Goal: Task Accomplishment & Management: Use online tool/utility

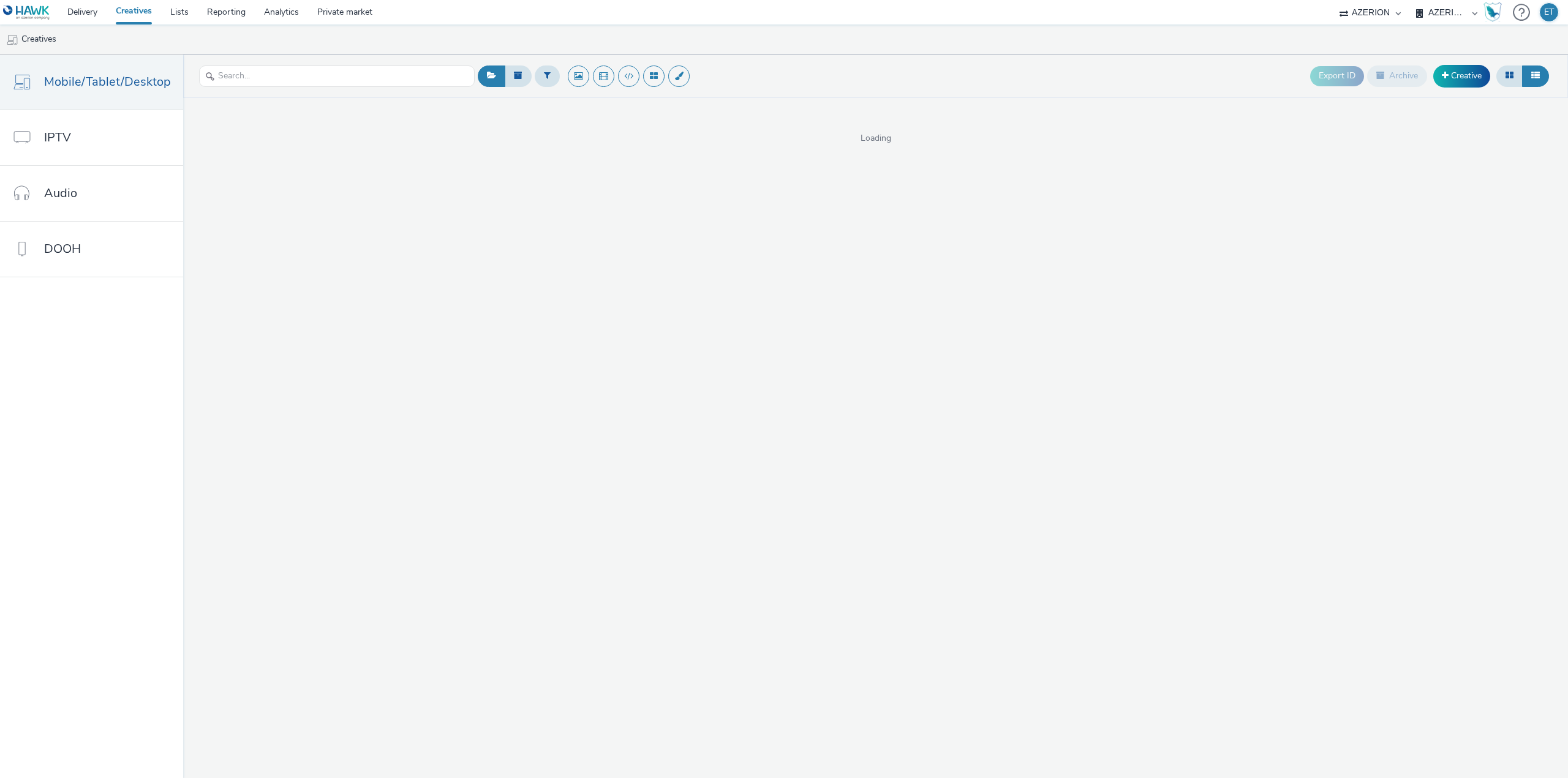
select select "79162ed7-0017-4339-93b0-3399b708648f"
click at [1447, 75] on span at bounding box center [1444, 75] width 6 height 8
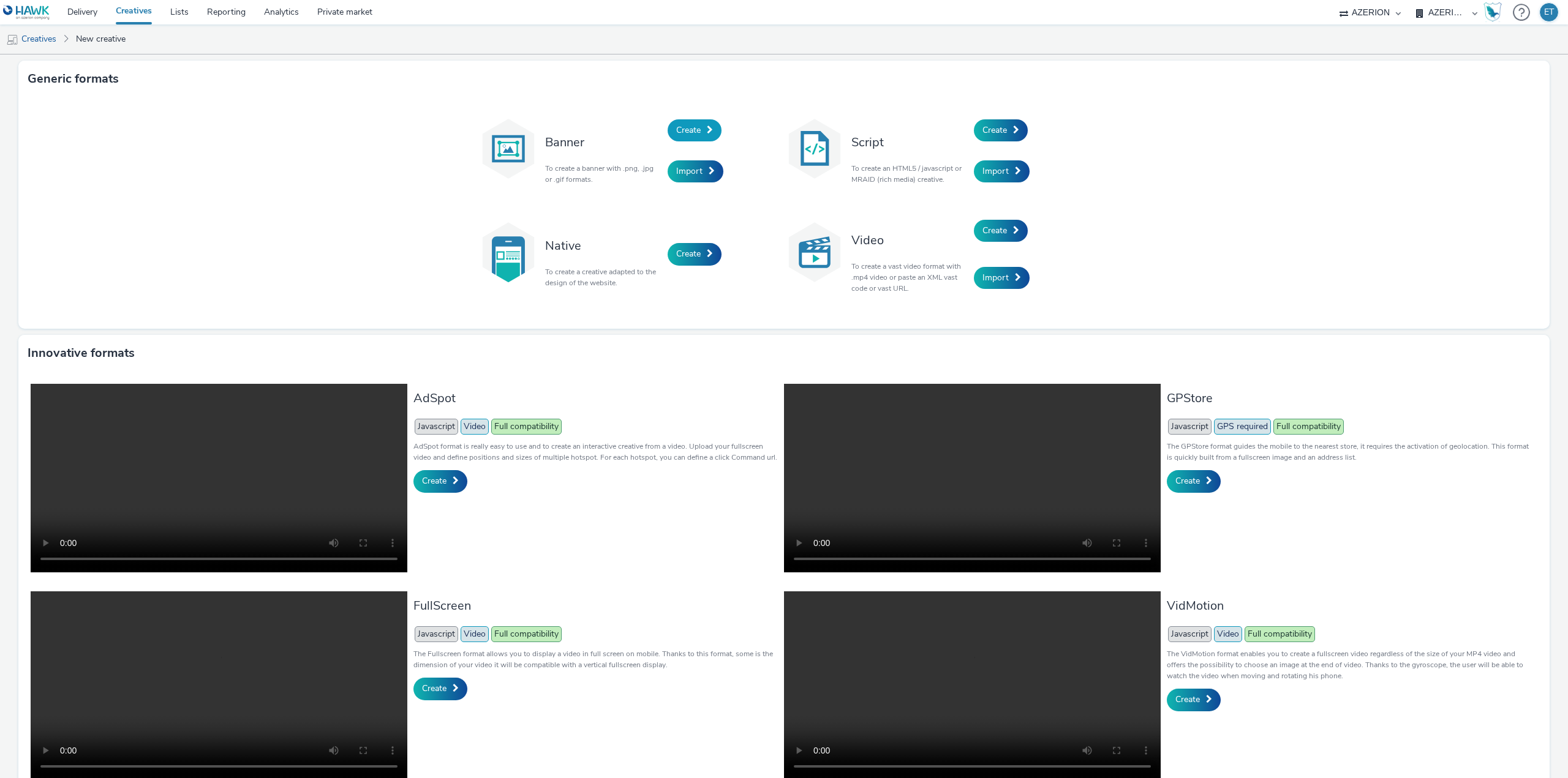
click at [692, 128] on span "Create" at bounding box center [688, 130] width 25 height 12
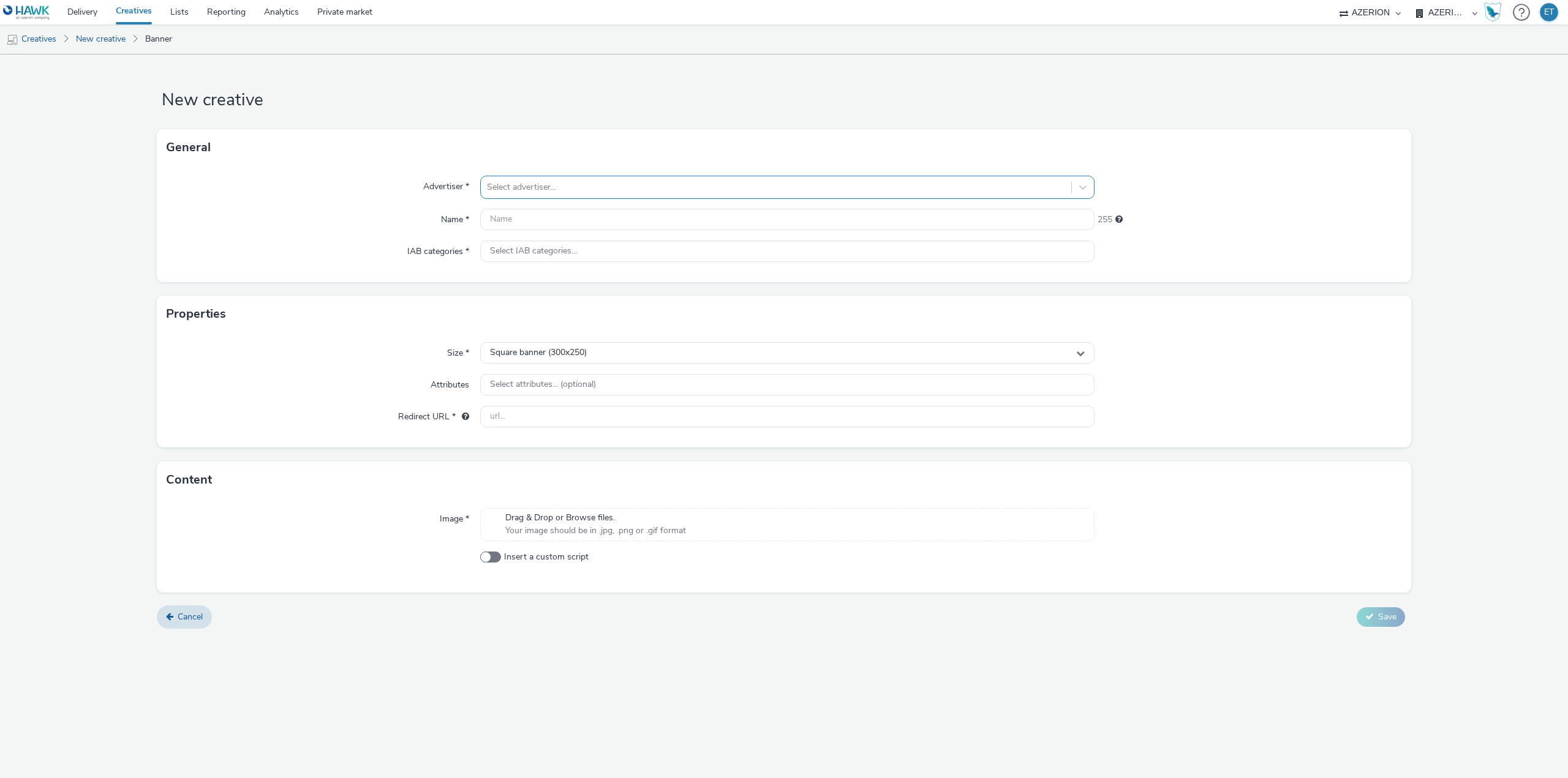
click at [575, 187] on div at bounding box center [776, 187] width 578 height 15
type input "jotul"
click at [600, 222] on li "J Jotul" at bounding box center [787, 222] width 614 height 41
click at [568, 216] on input "text" at bounding box center [787, 220] width 614 height 22
paste input "CR_JOTUL_AUTOMNE_CAUDEBEC_2025_300x250px_[DATE]"
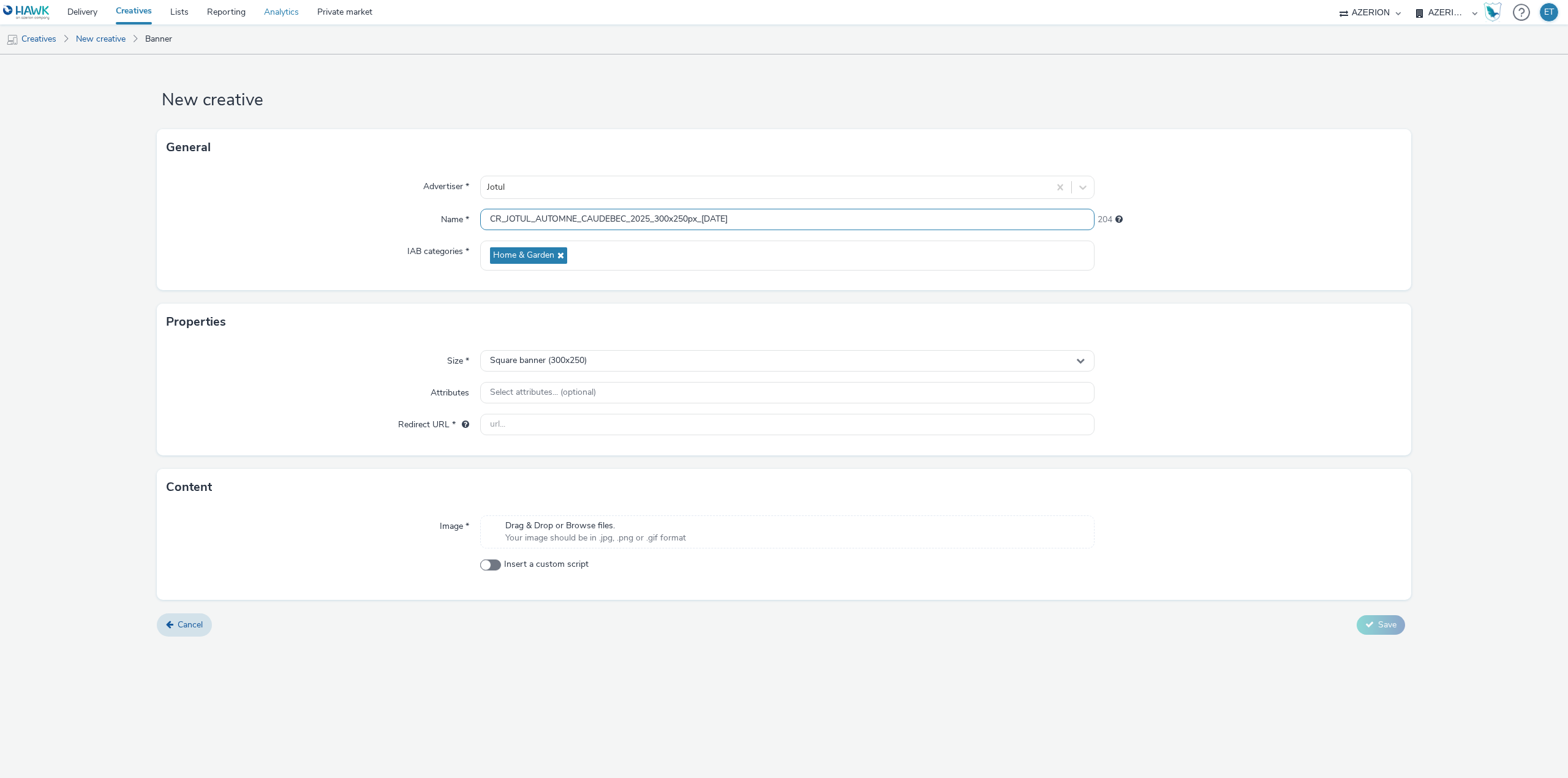
type input "CR_JOTUL_AUTOMNE_CAUDEBEC_2025_300x250px_[DATE]"
click at [581, 434] on input "text" at bounding box center [787, 424] width 614 height 22
paste input "[URL][DOMAIN_NAME]"
type input "[URL][DOMAIN_NAME]"
click at [626, 617] on div "Cancel Save" at bounding box center [784, 625] width 1254 height 22
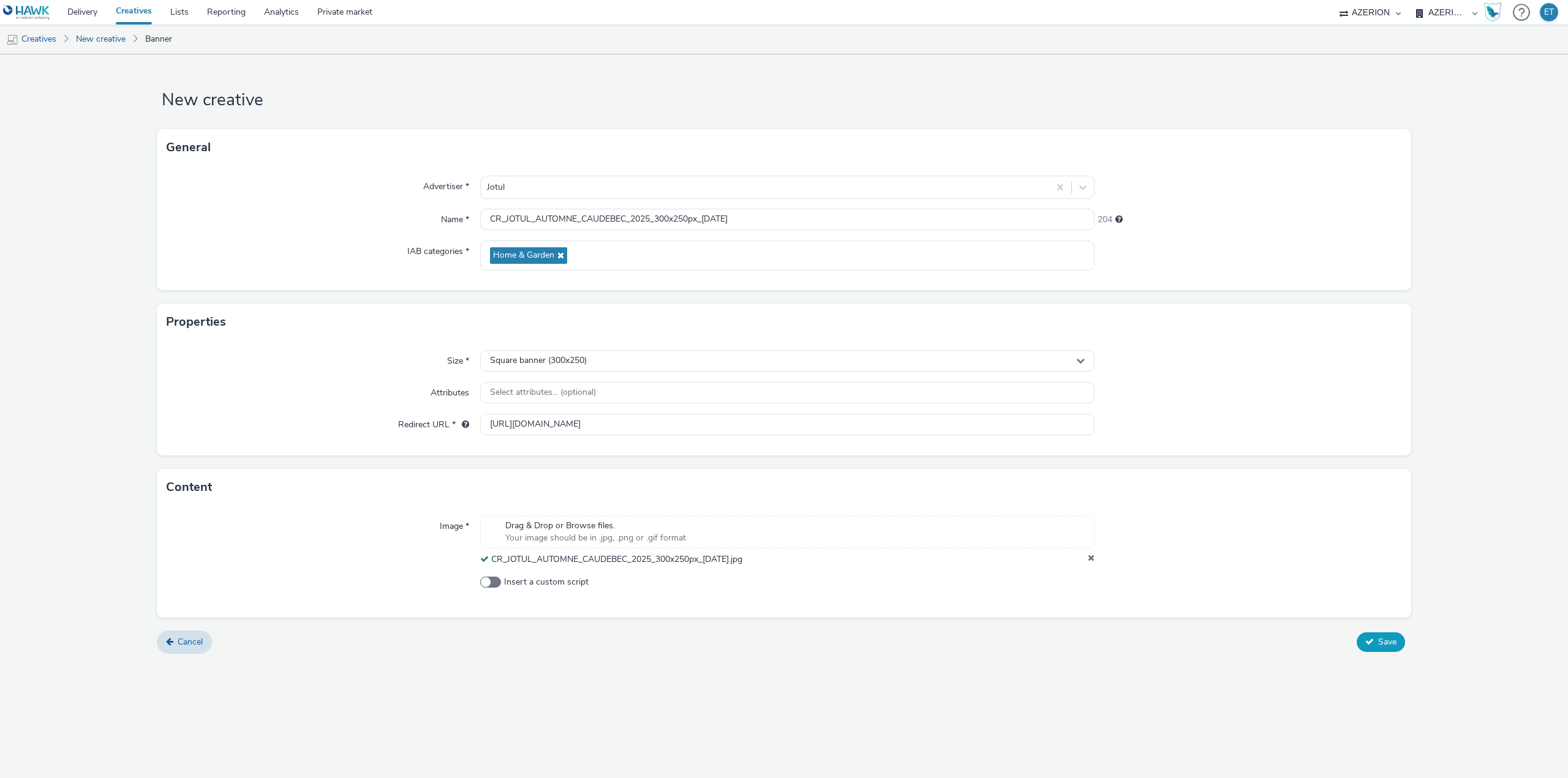
click at [1389, 639] on span "Save" at bounding box center [1387, 642] width 18 height 12
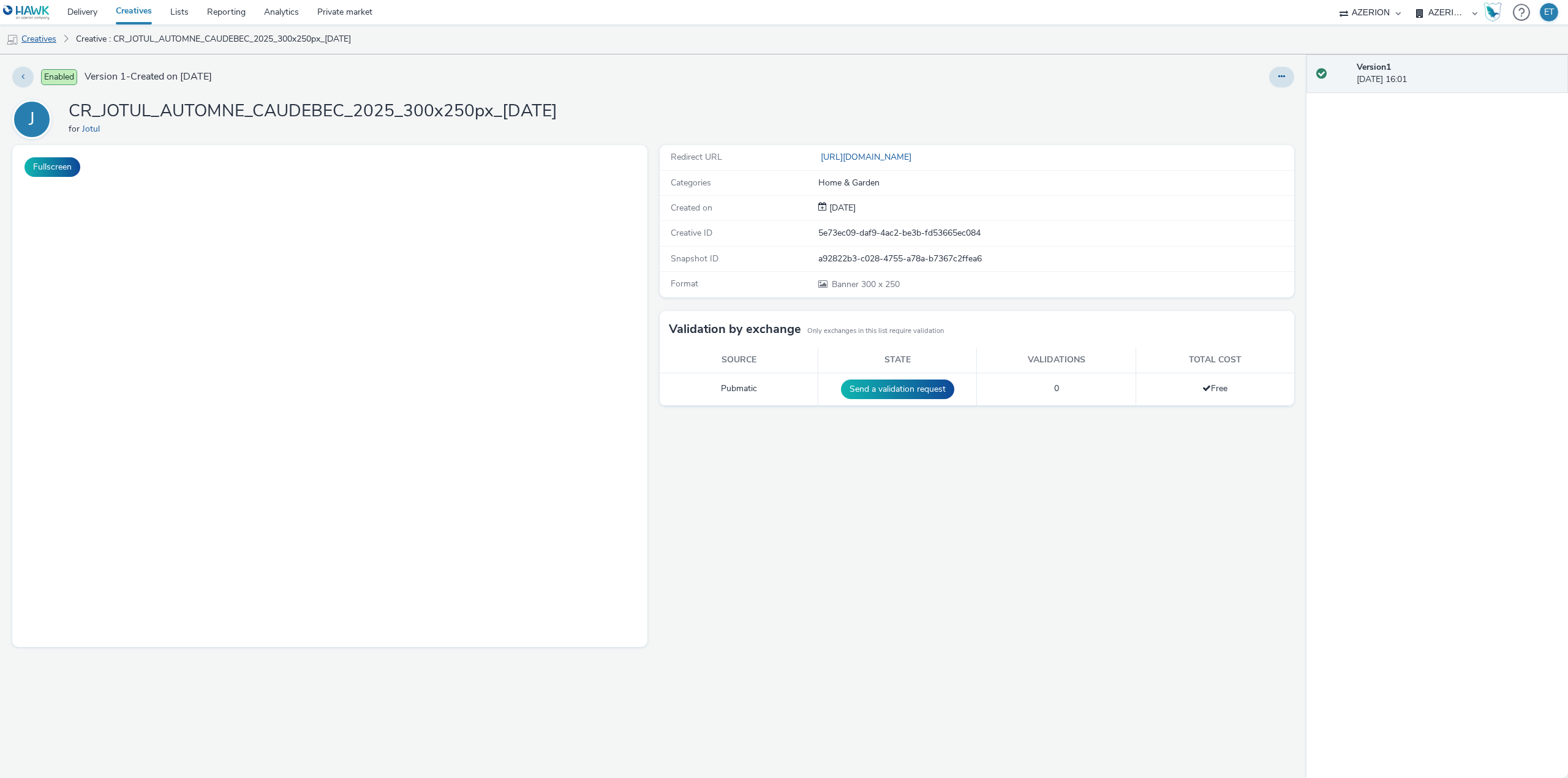
click at [50, 38] on link "Creatives" at bounding box center [31, 39] width 63 height 29
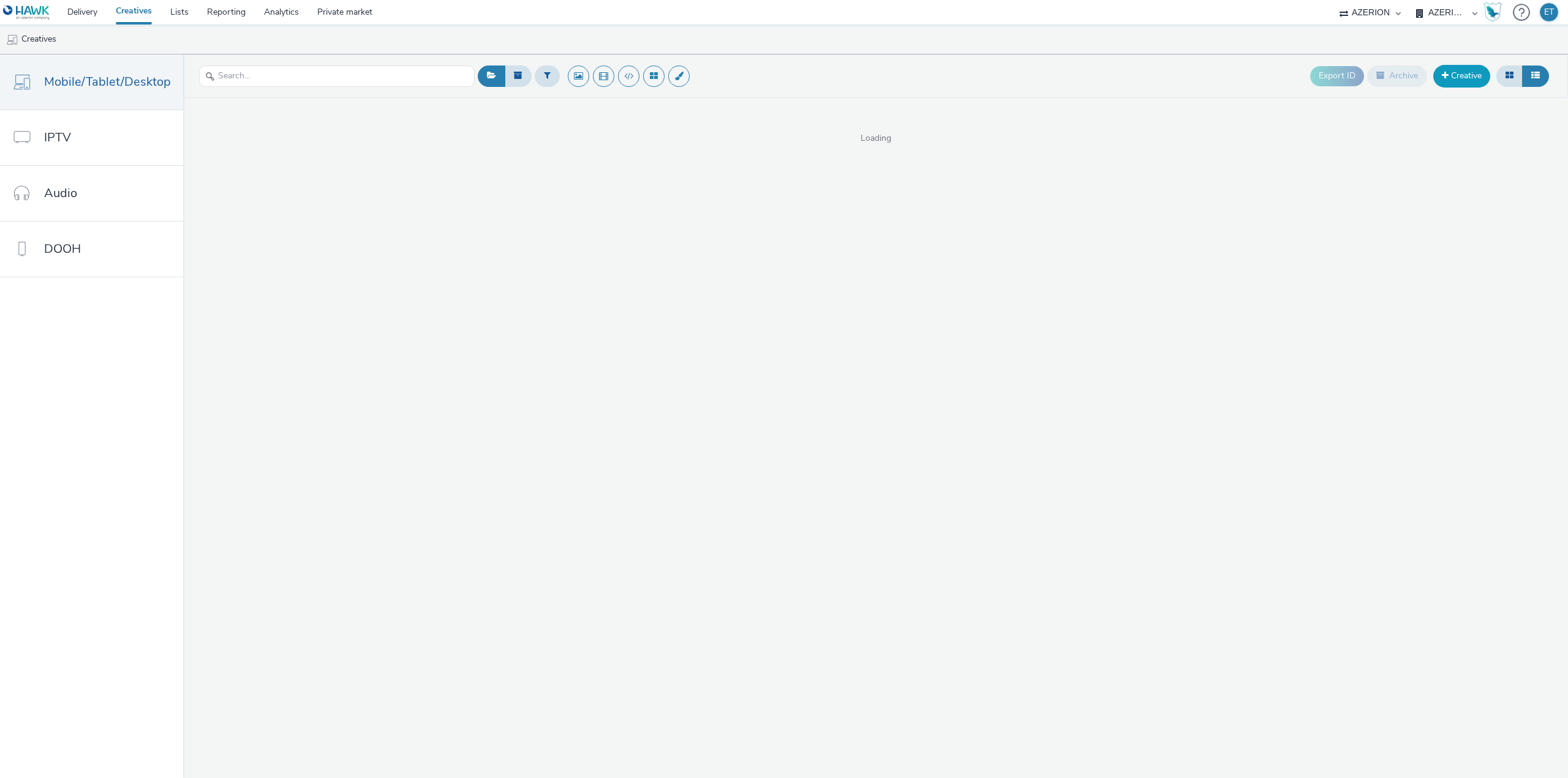
click at [1466, 77] on link "Creative" at bounding box center [1462, 75] width 57 height 22
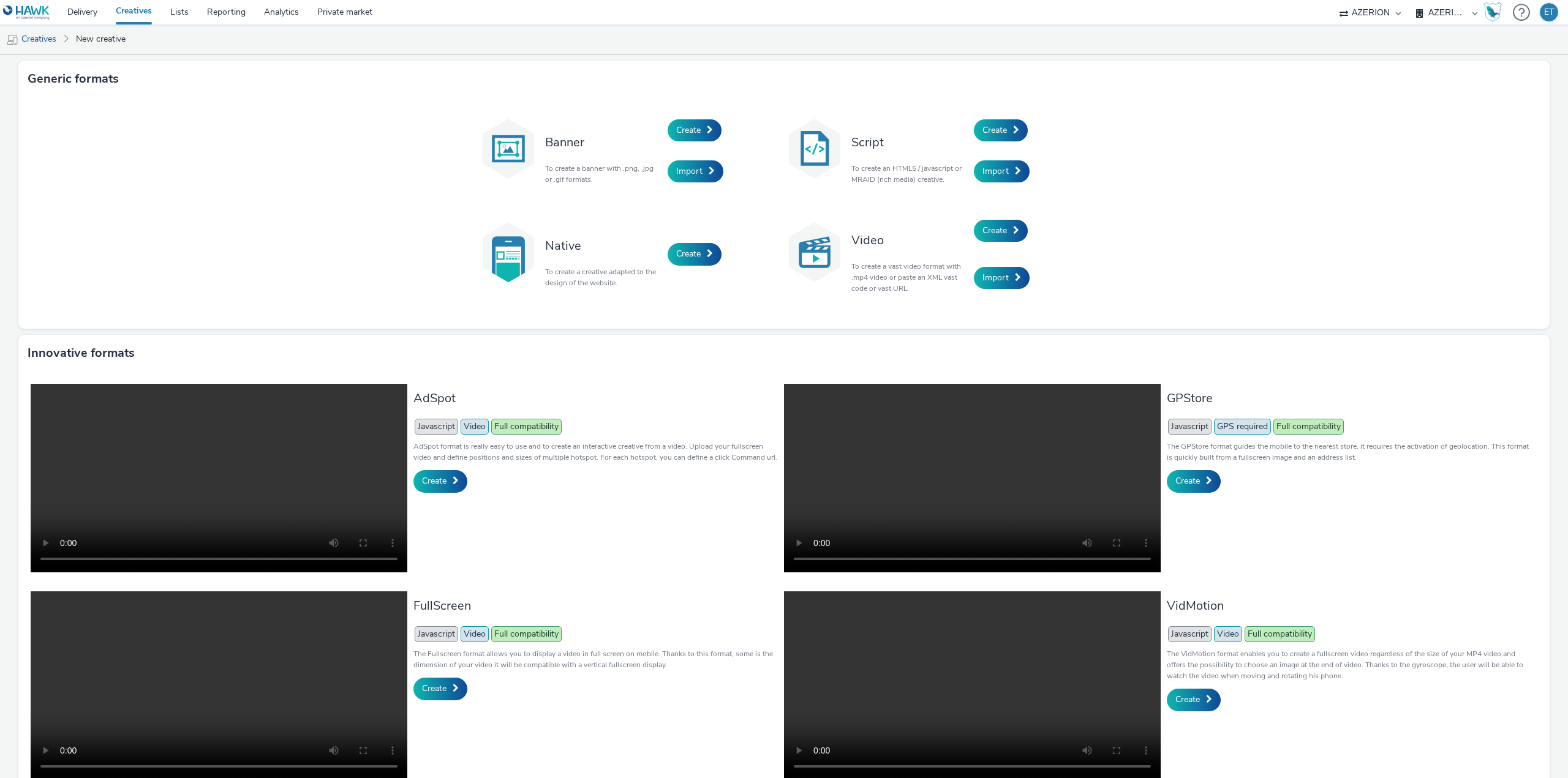
click at [1454, 78] on div "Generic formats" at bounding box center [784, 79] width 1531 height 36
click at [695, 123] on link "Create" at bounding box center [694, 130] width 54 height 22
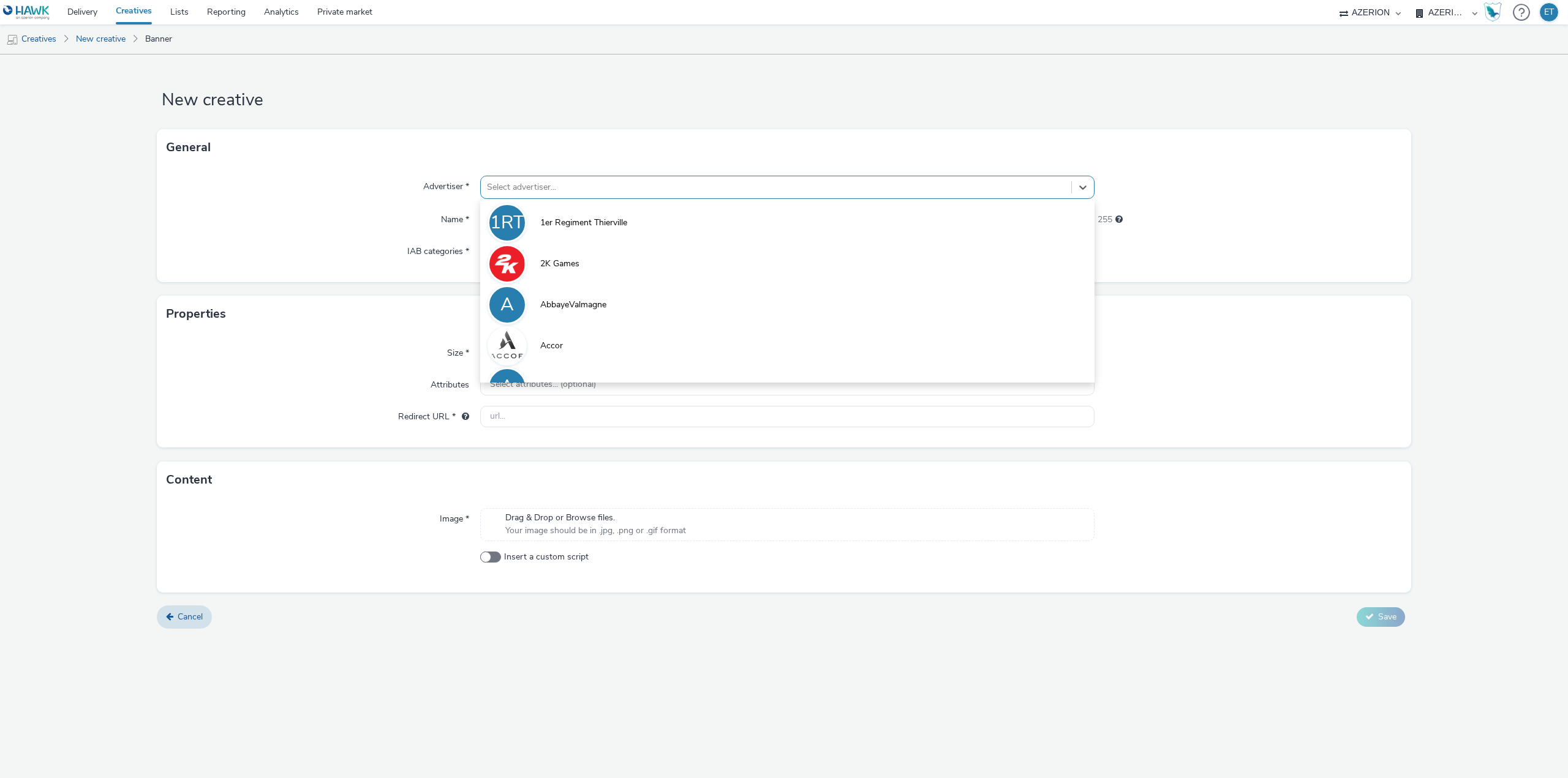
click at [598, 184] on div at bounding box center [776, 187] width 578 height 15
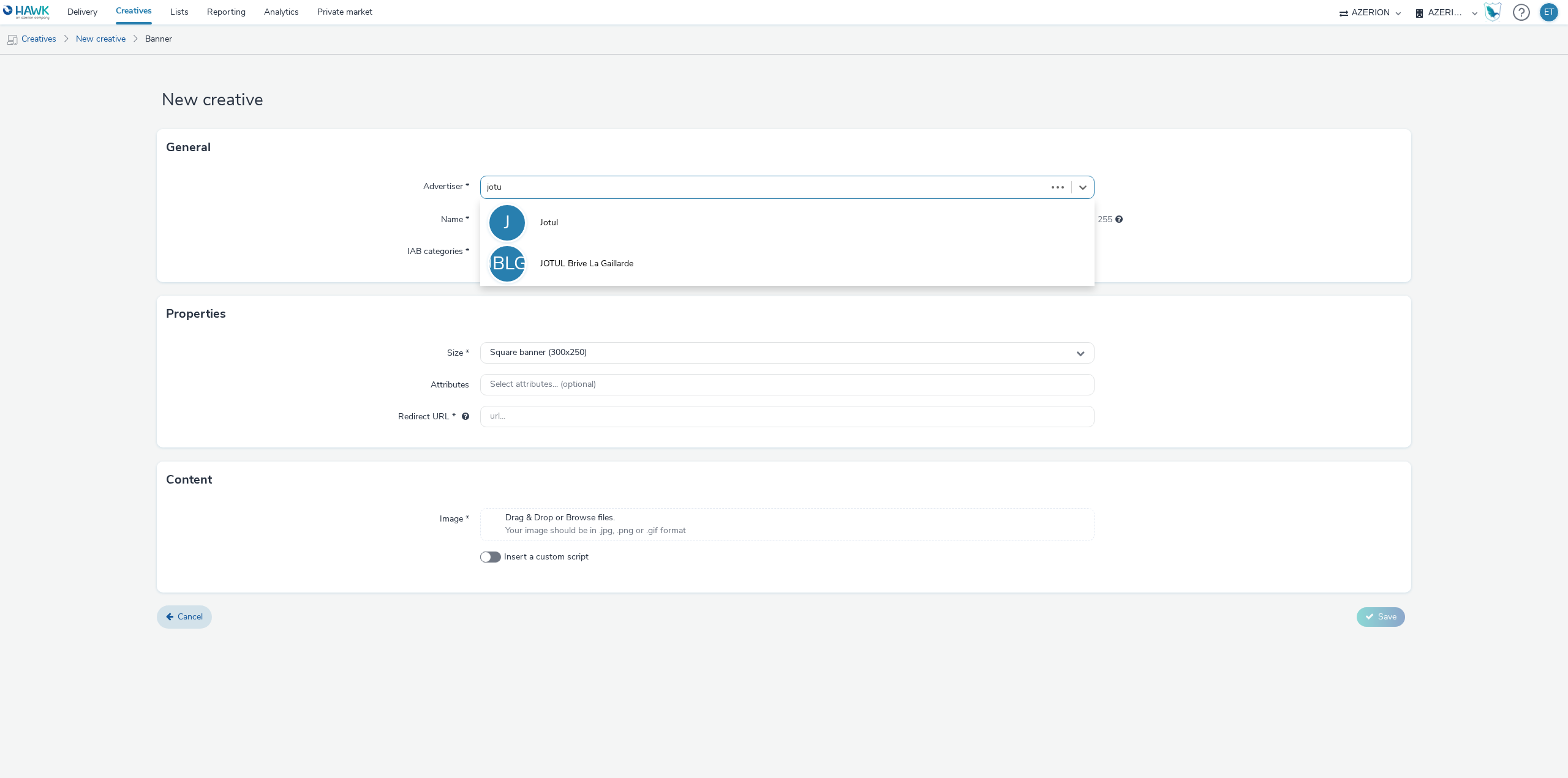
type input "jotul"
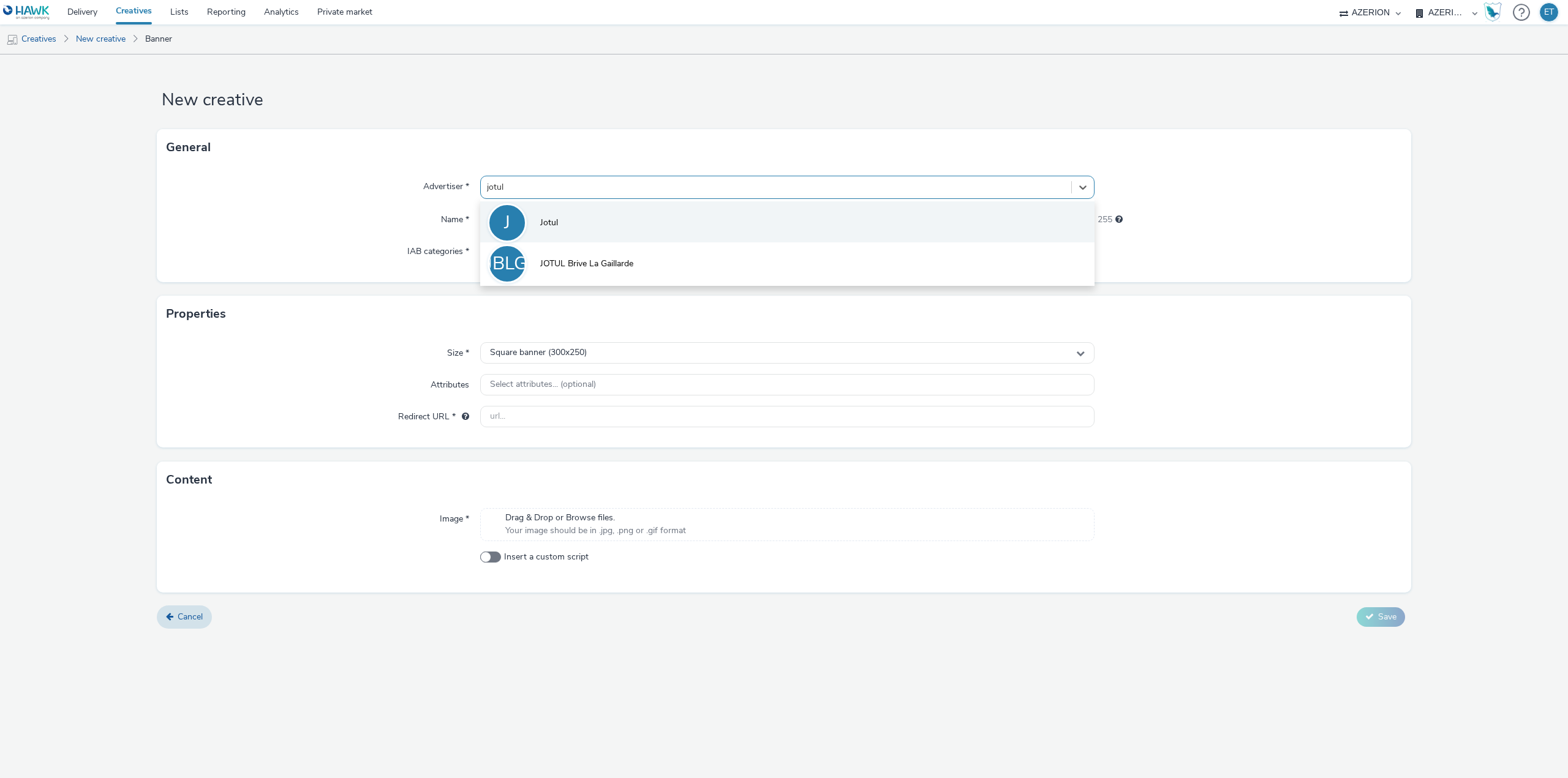
click at [684, 226] on li "J Jotul" at bounding box center [787, 222] width 614 height 41
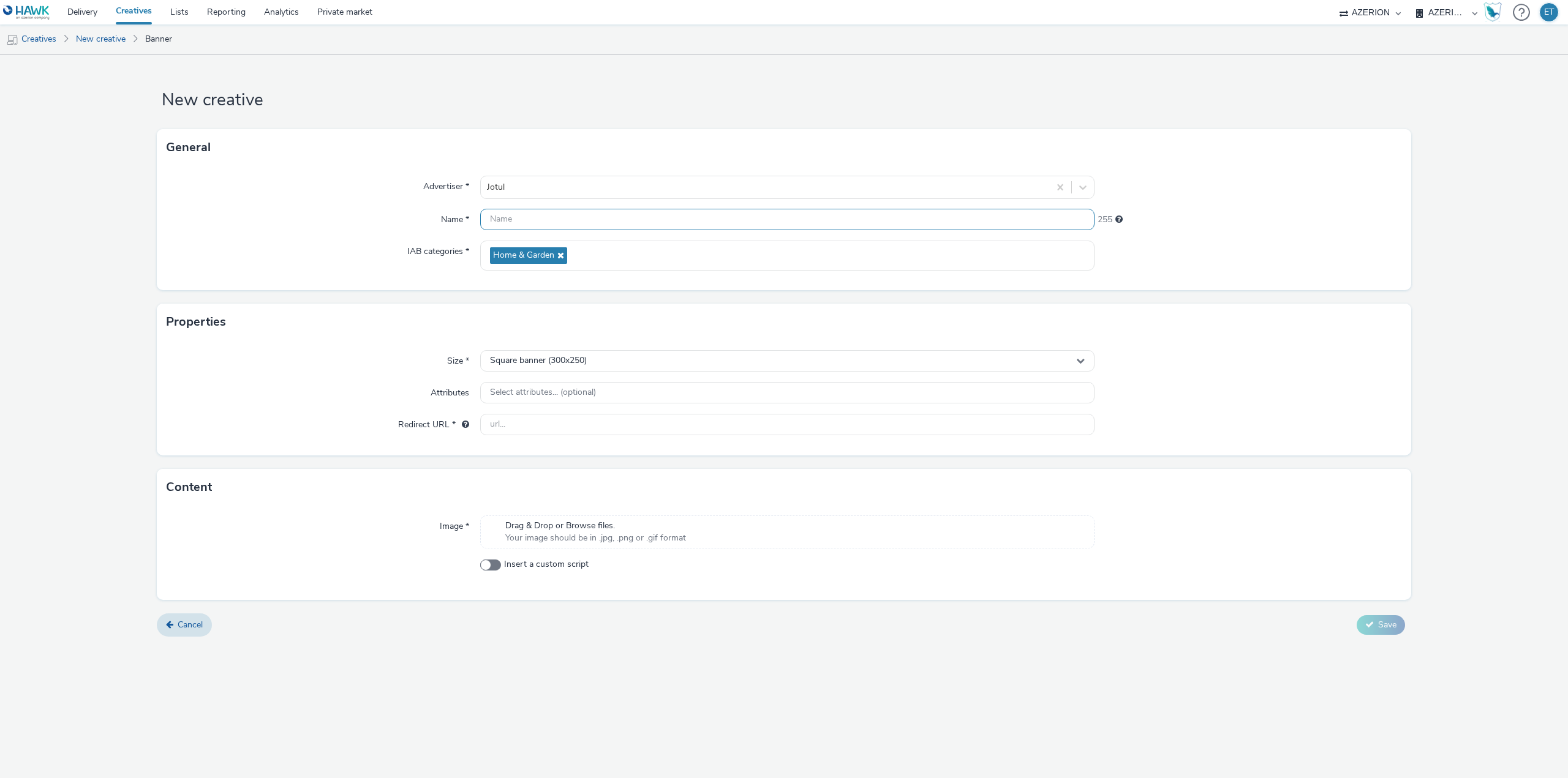
click at [508, 219] on input "text" at bounding box center [787, 220] width 614 height 22
paste input "CR_JOTUL_AUTOMNE_CAUDEBEC_2025_320x50px_[DATE]"
type input "CR_JOTUL_AUTOMNE_CAUDEBEC_2025_320x50px_[DATE]"
click at [117, 224] on form "New creative General Advertiser * Jotul Name * CR_JOTUL_AUTOMNE_CAUDEBEC_2025_3…" at bounding box center [784, 350] width 1568 height 592
click at [553, 358] on span "Square banner (300x250)" at bounding box center [538, 360] width 96 height 10
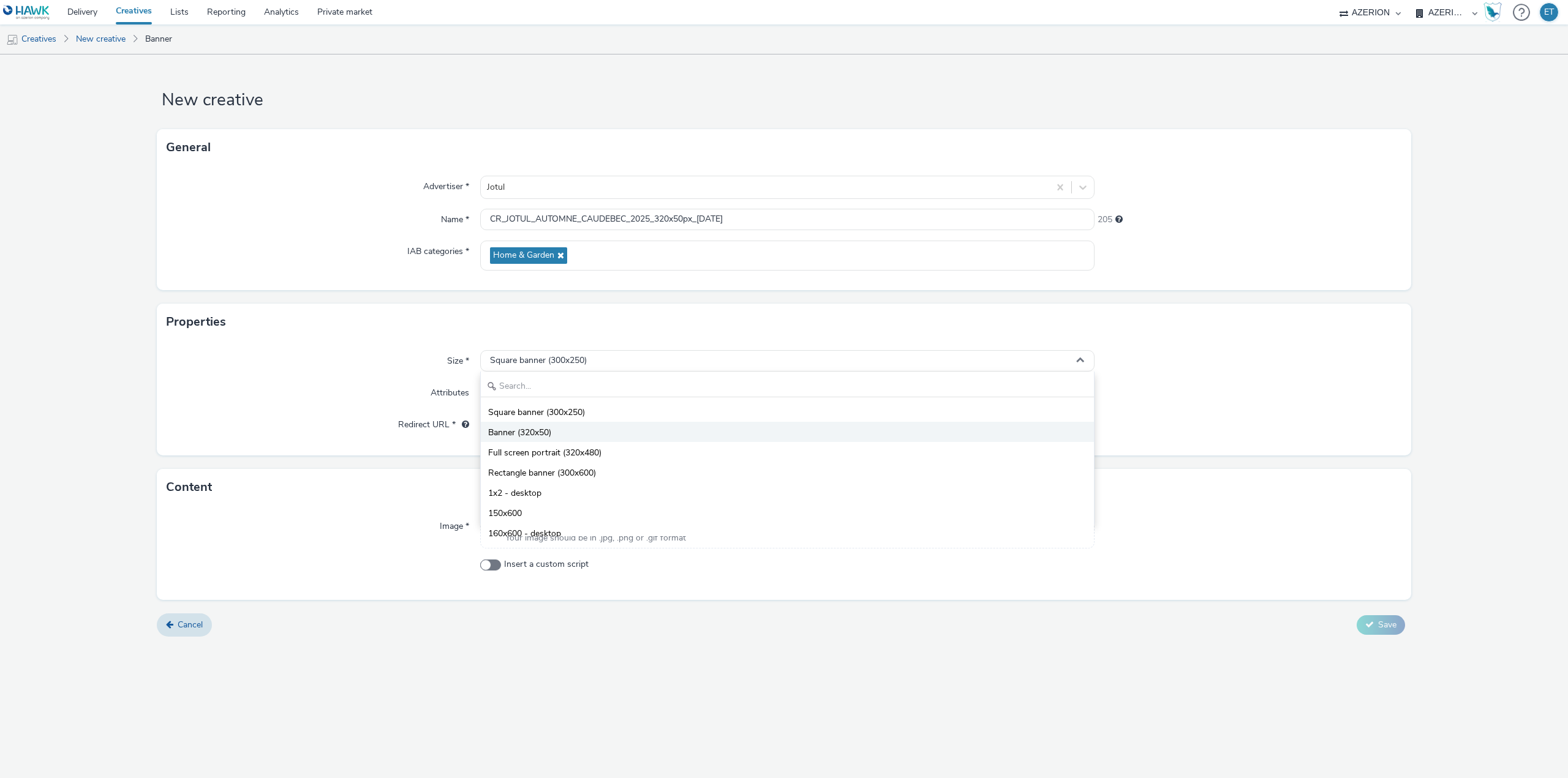
click at [559, 432] on li "Banner (320x50)" at bounding box center [787, 432] width 613 height 20
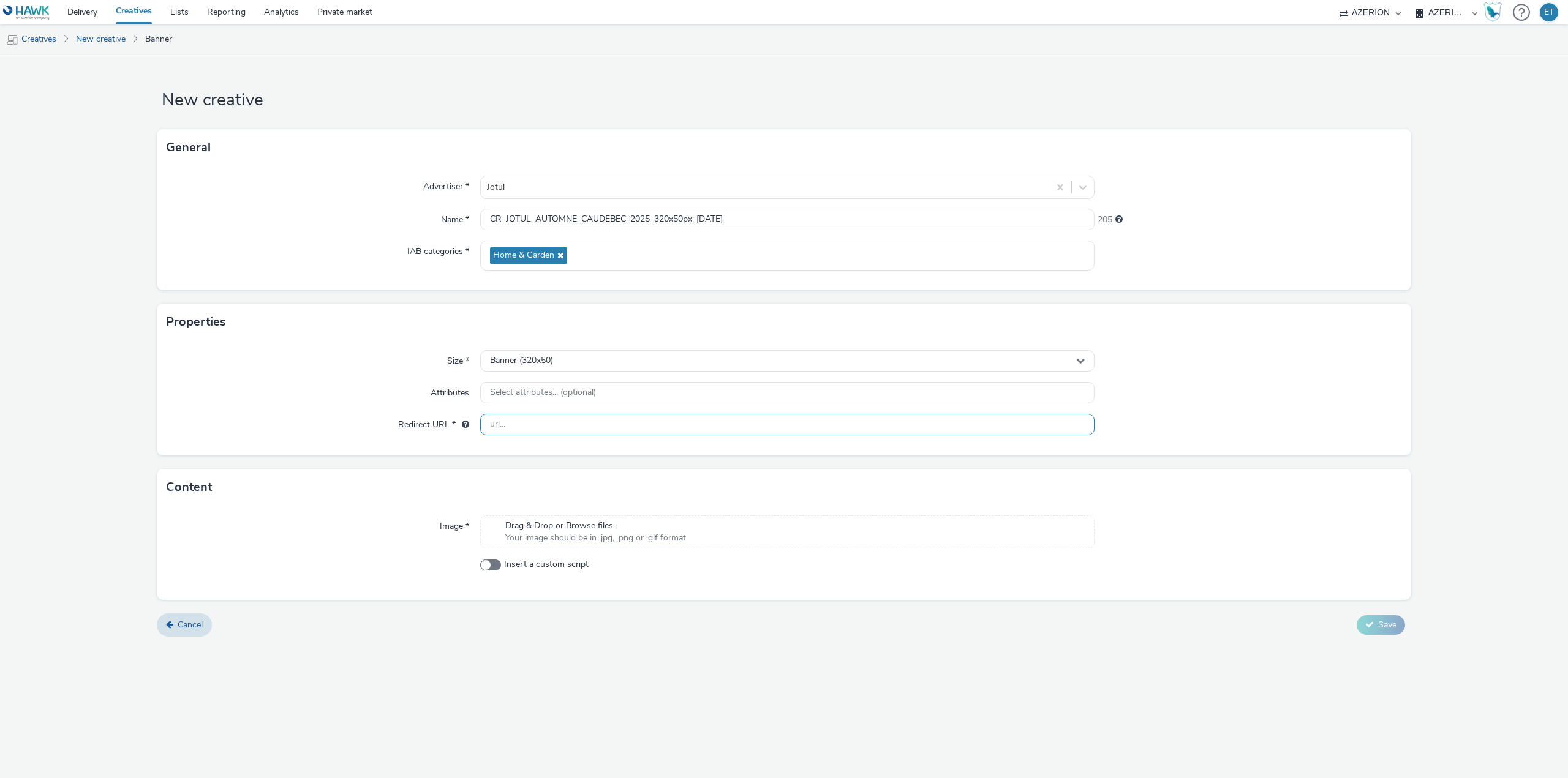
click at [609, 430] on input "text" at bounding box center [787, 424] width 614 height 22
paste input "[URL][DOMAIN_NAME]"
type input "[URL][DOMAIN_NAME]"
click at [718, 631] on div "Cancel Save" at bounding box center [784, 625] width 1254 height 22
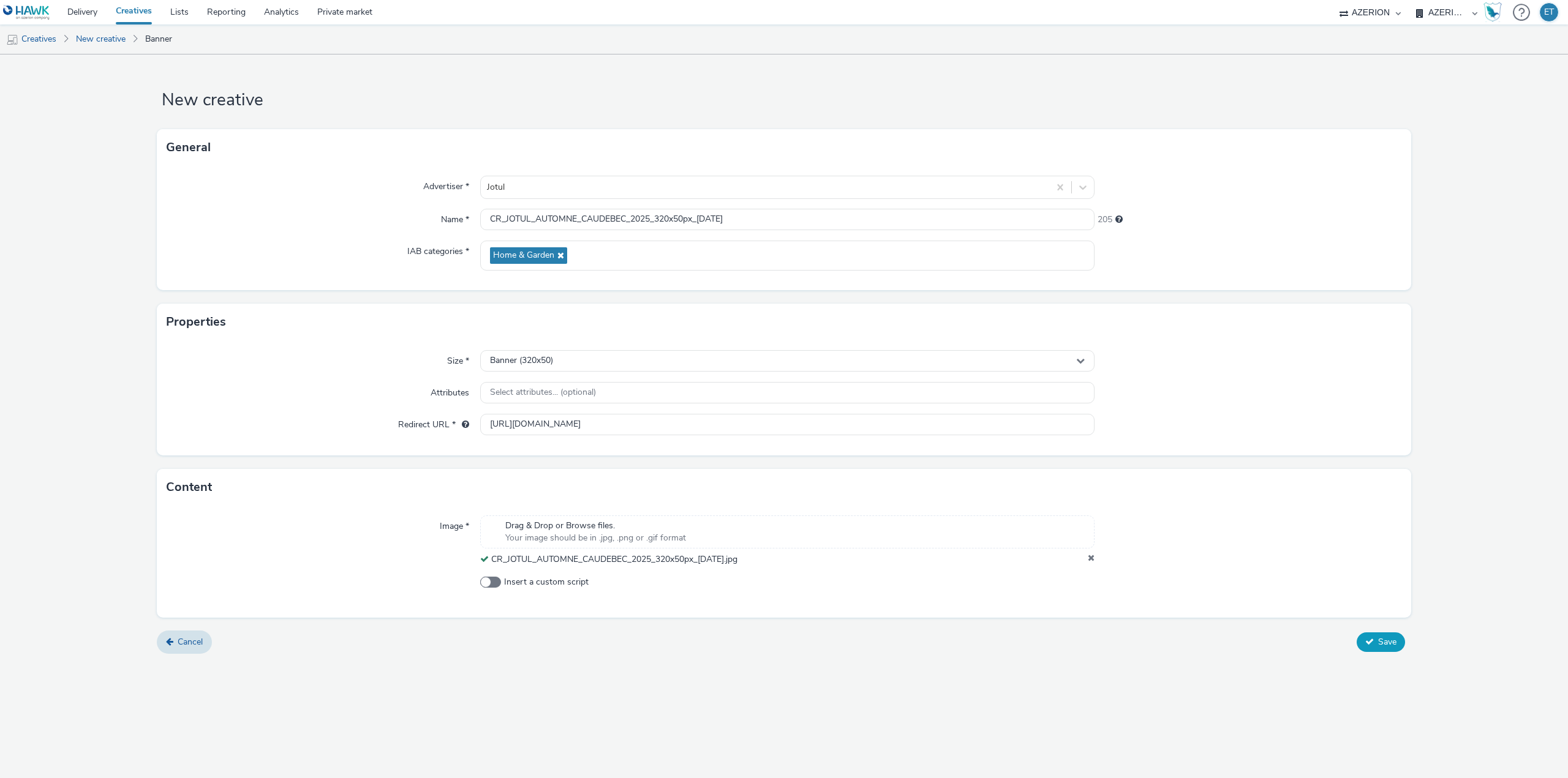
click at [1369, 635] on button "Save" at bounding box center [1380, 643] width 48 height 20
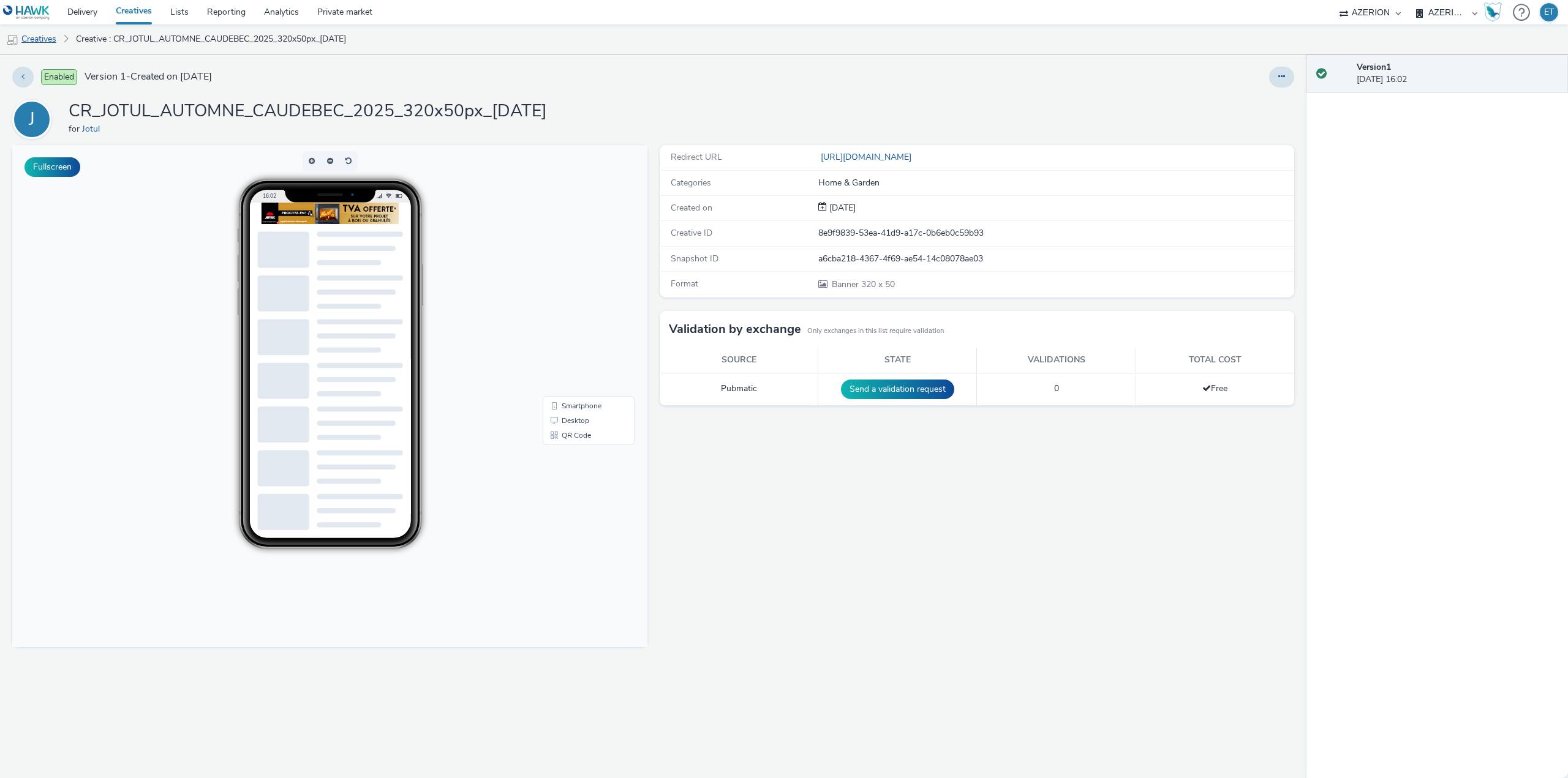
click at [45, 38] on link "Creatives" at bounding box center [31, 39] width 63 height 29
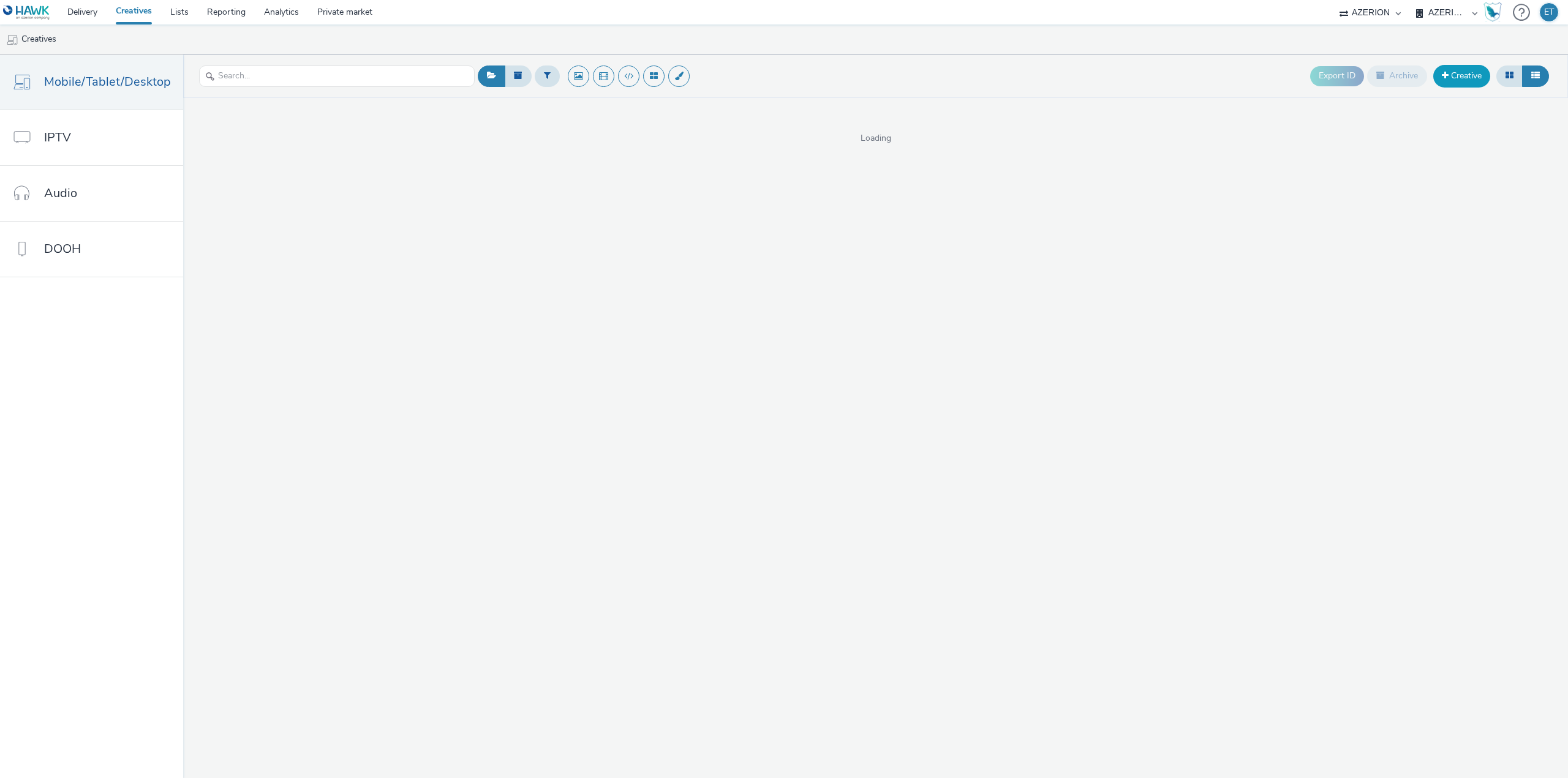
click at [1464, 74] on link "Creative" at bounding box center [1462, 75] width 57 height 22
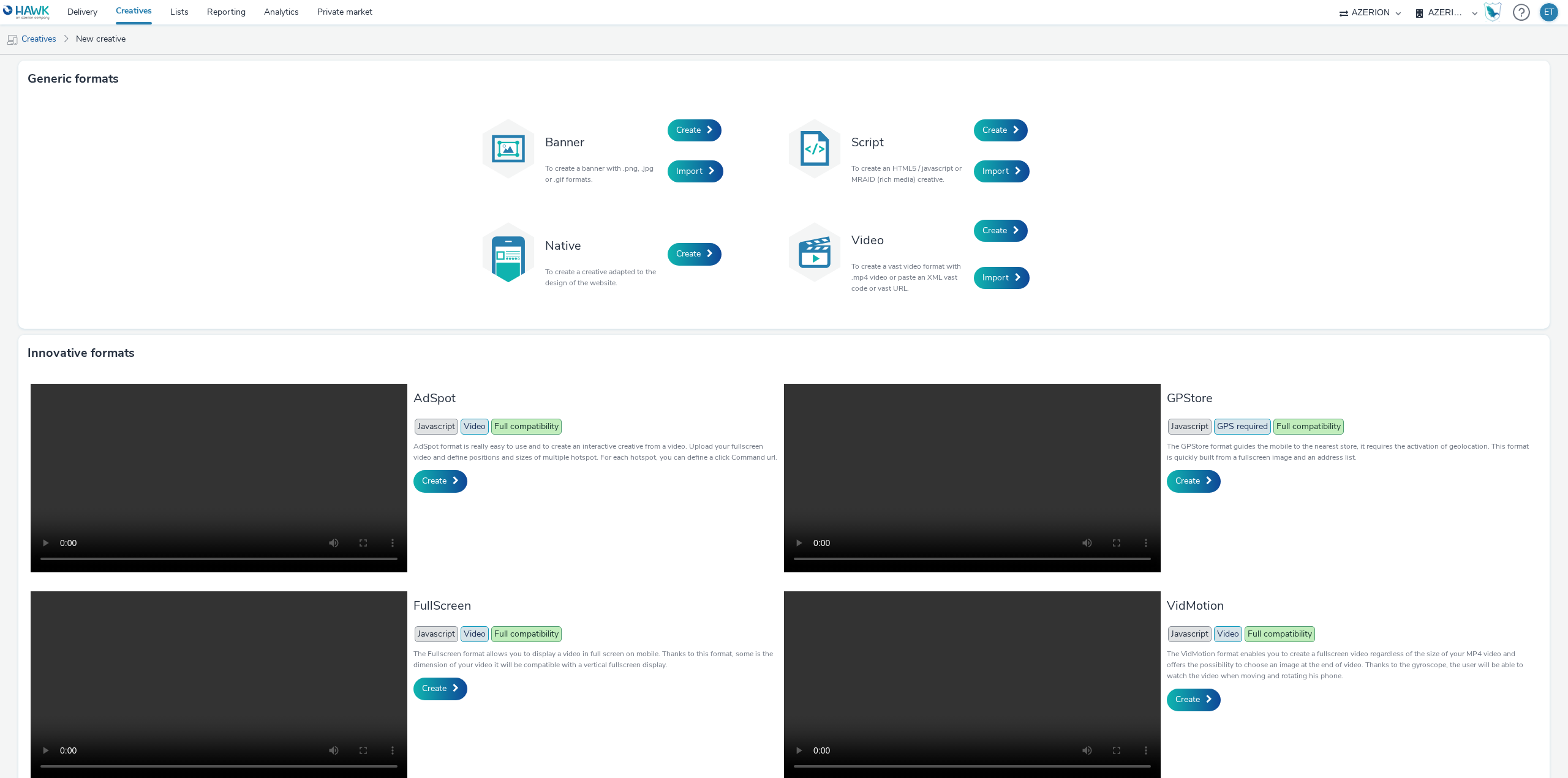
click at [675, 117] on div "Create" at bounding box center [725, 131] width 116 height 42
click at [678, 127] on span "Create" at bounding box center [688, 130] width 25 height 12
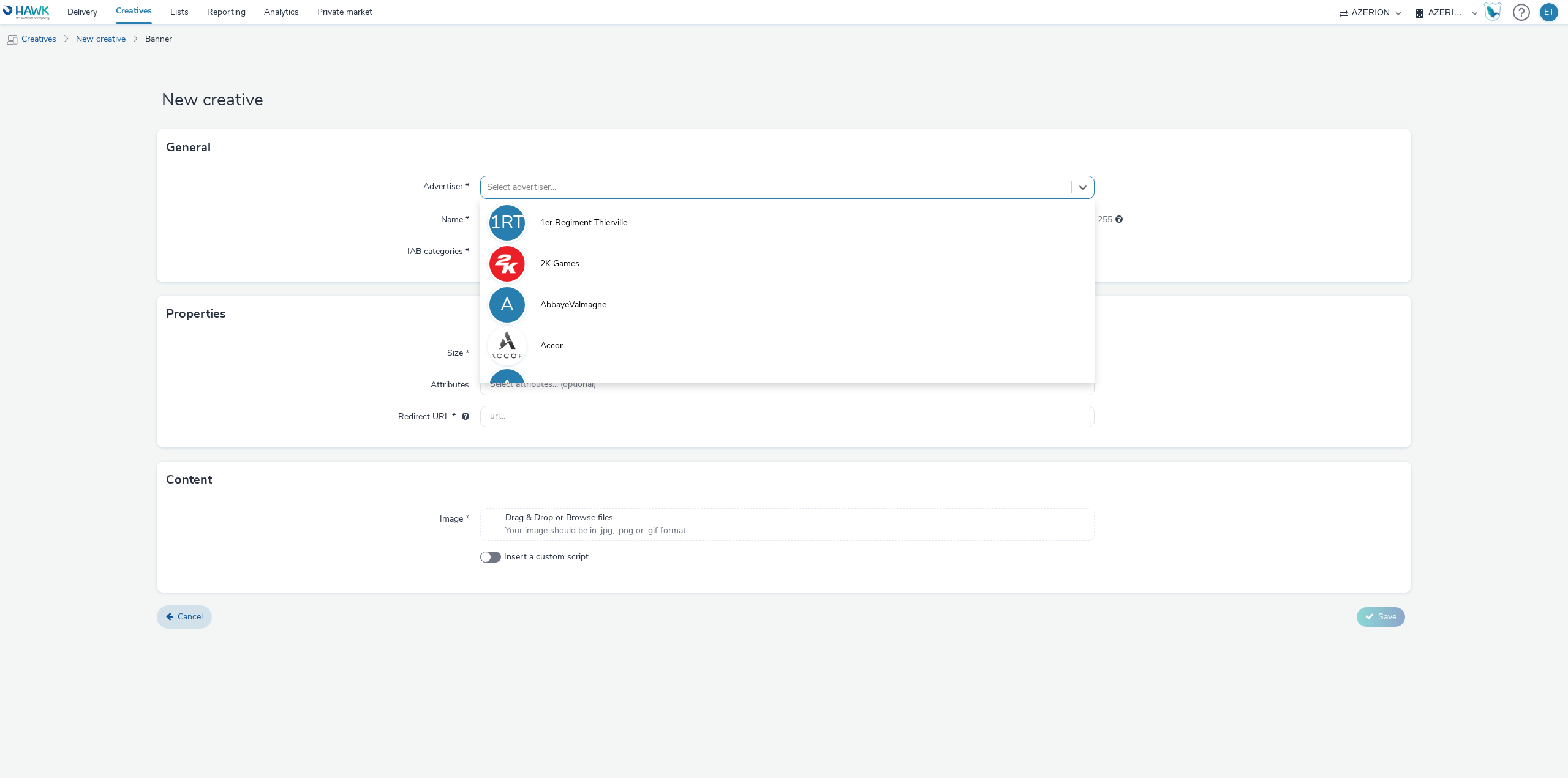
click at [626, 180] on div at bounding box center [776, 187] width 578 height 15
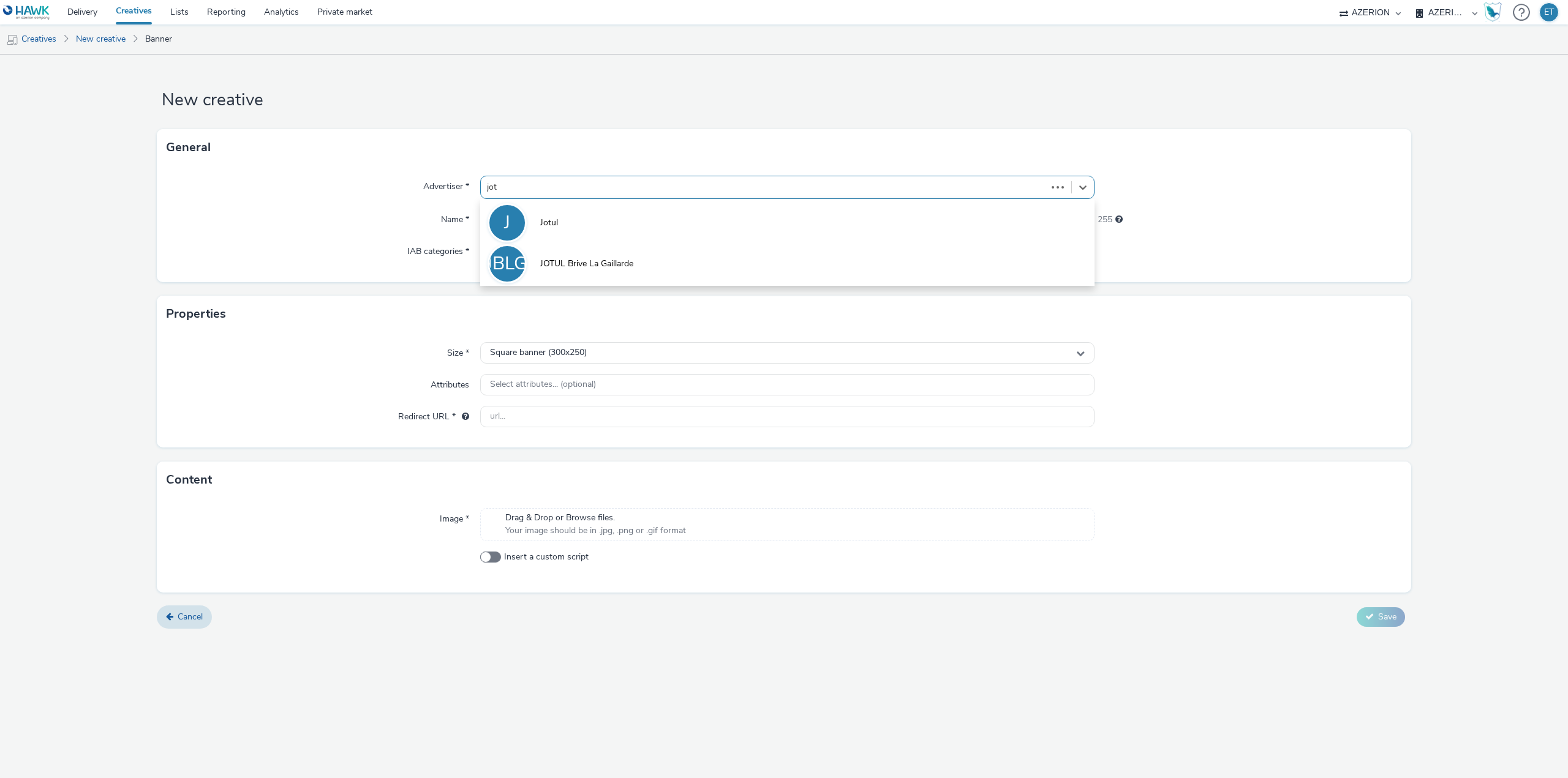
type input "jotu"
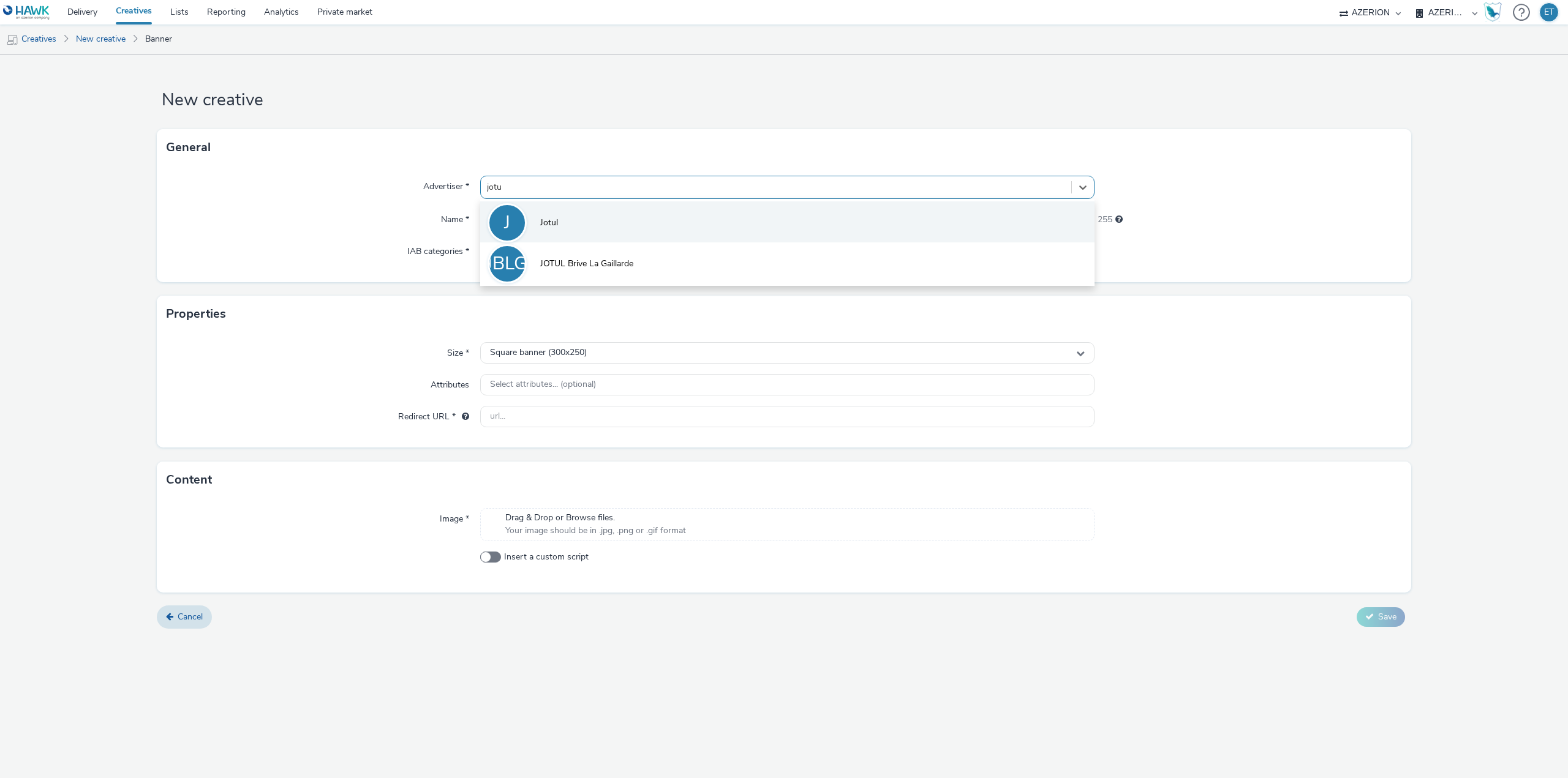
click at [578, 223] on li "J Jotul" at bounding box center [787, 222] width 614 height 41
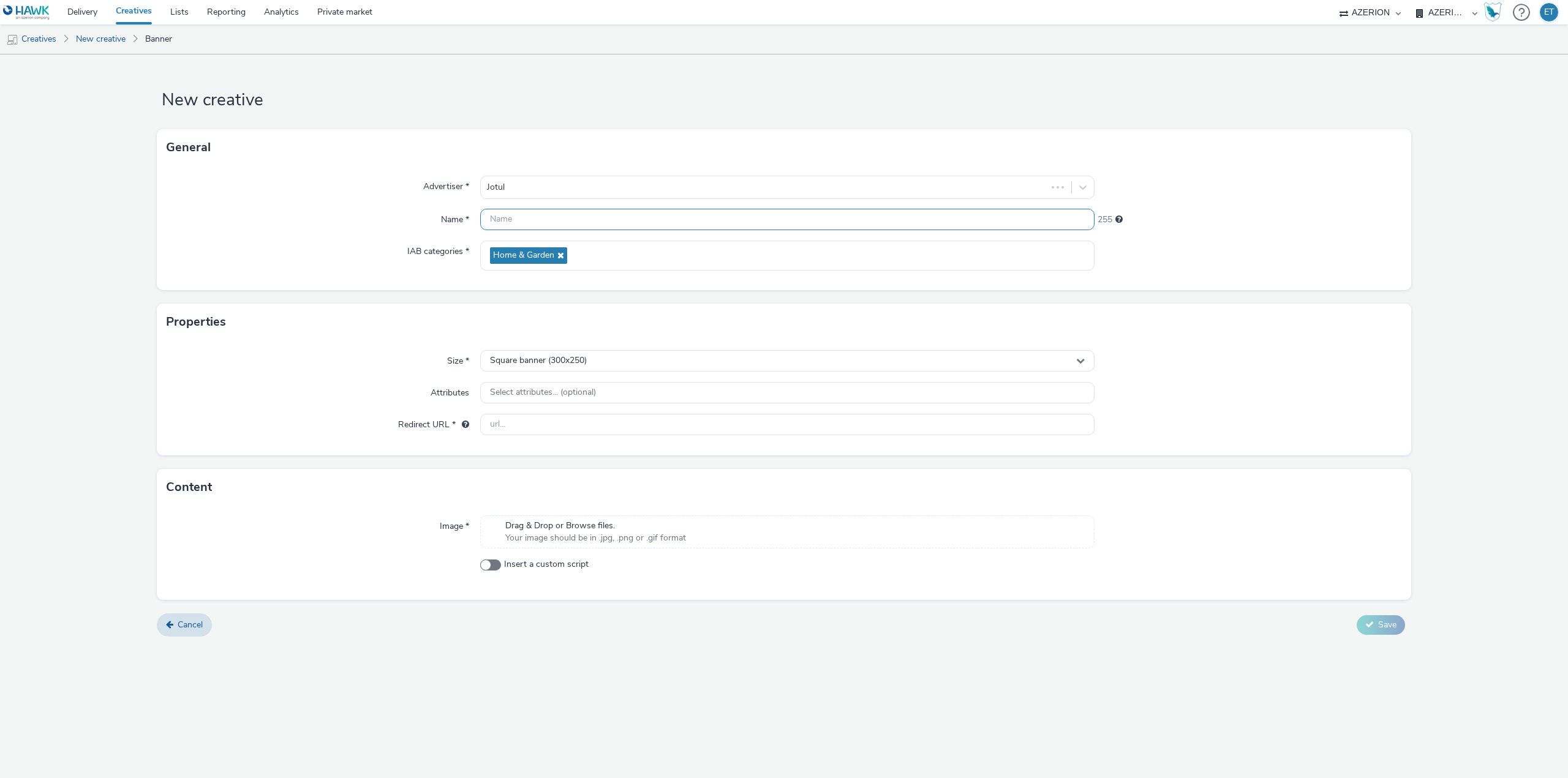
click at [598, 223] on input "text" at bounding box center [787, 220] width 614 height 22
paste input "CR_JOTUL_AUTOMNE_CAUDEBEC_2025_320x480px_[DATE]"
type input "CR_JOTUL_AUTOMNE_CAUDEBEC_2025_320x480px_[DATE]"
click at [574, 355] on span "Square banner (300x250)" at bounding box center [538, 360] width 96 height 10
click at [568, 448] on span "Full screen portrait (320x480)" at bounding box center [544, 453] width 114 height 12
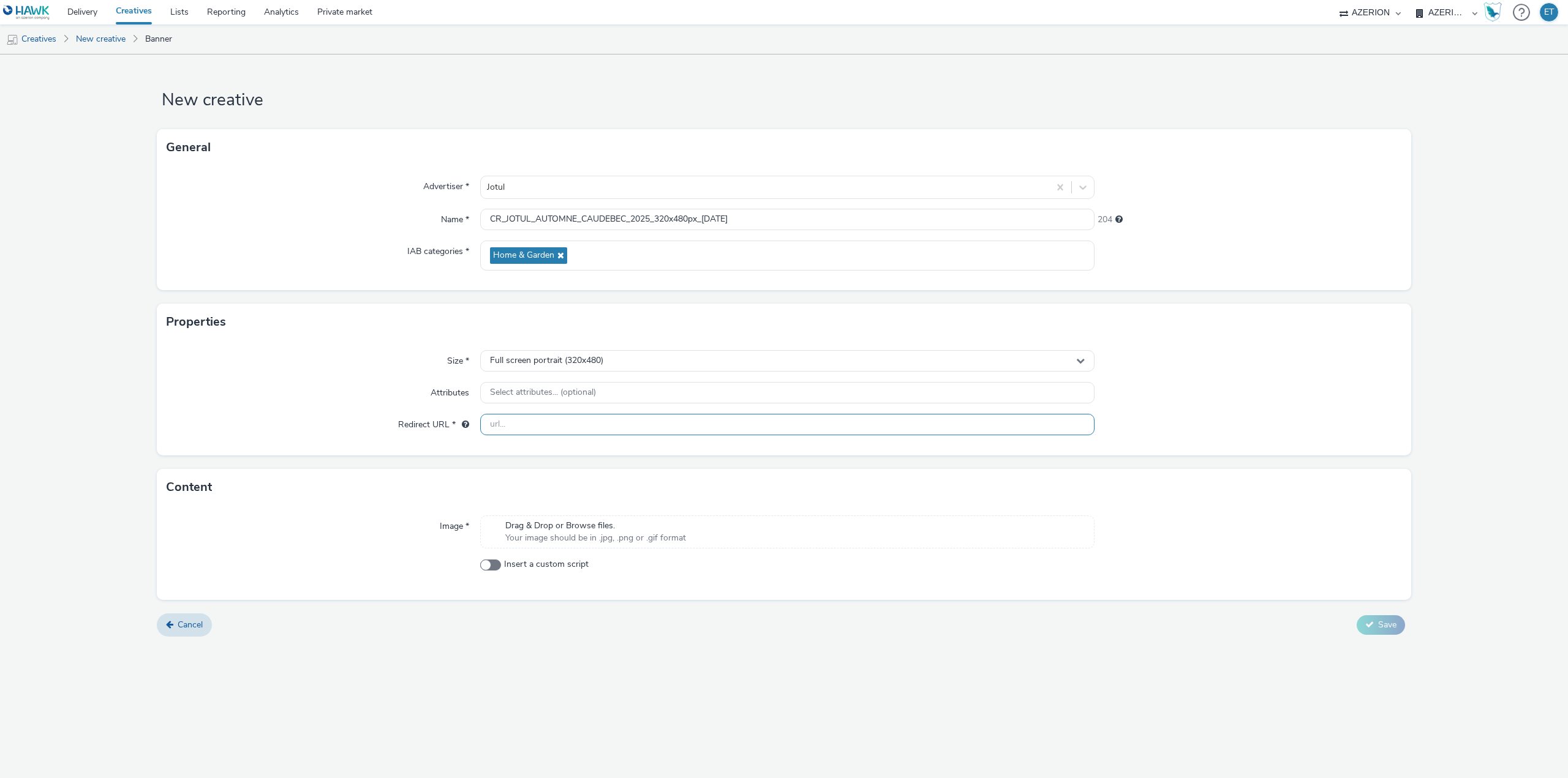
click at [524, 434] on input "text" at bounding box center [787, 424] width 614 height 22
paste input "[URL][DOMAIN_NAME]"
type input "[URL][DOMAIN_NAME]"
click at [768, 694] on div "New creative General Advertiser * Jotul Name * CR_JOTUL_AUTOMNE_CAUDEBEC_2025_3…" at bounding box center [784, 416] width 1568 height 723
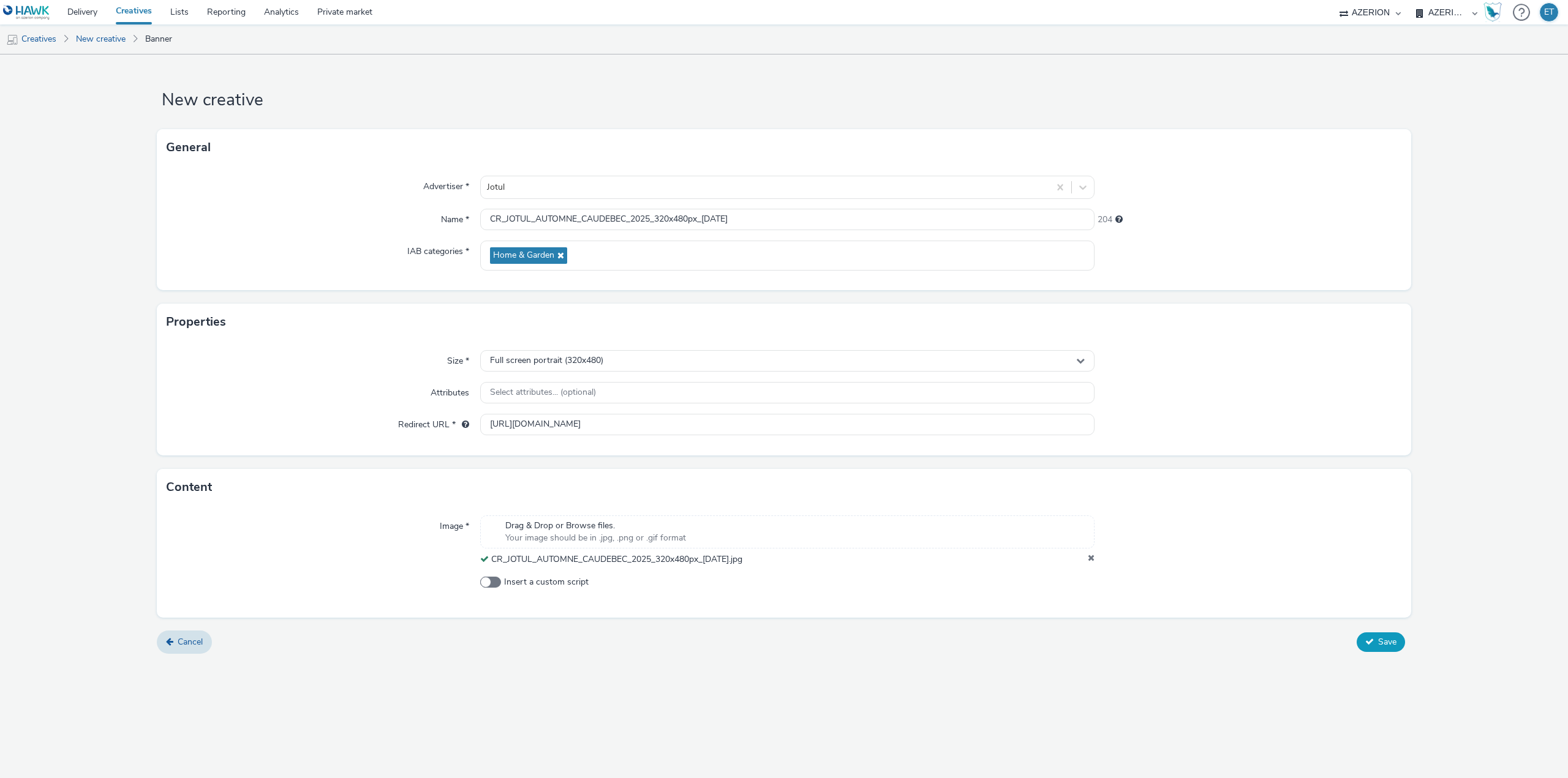
click at [1375, 645] on button "Save" at bounding box center [1380, 643] width 48 height 20
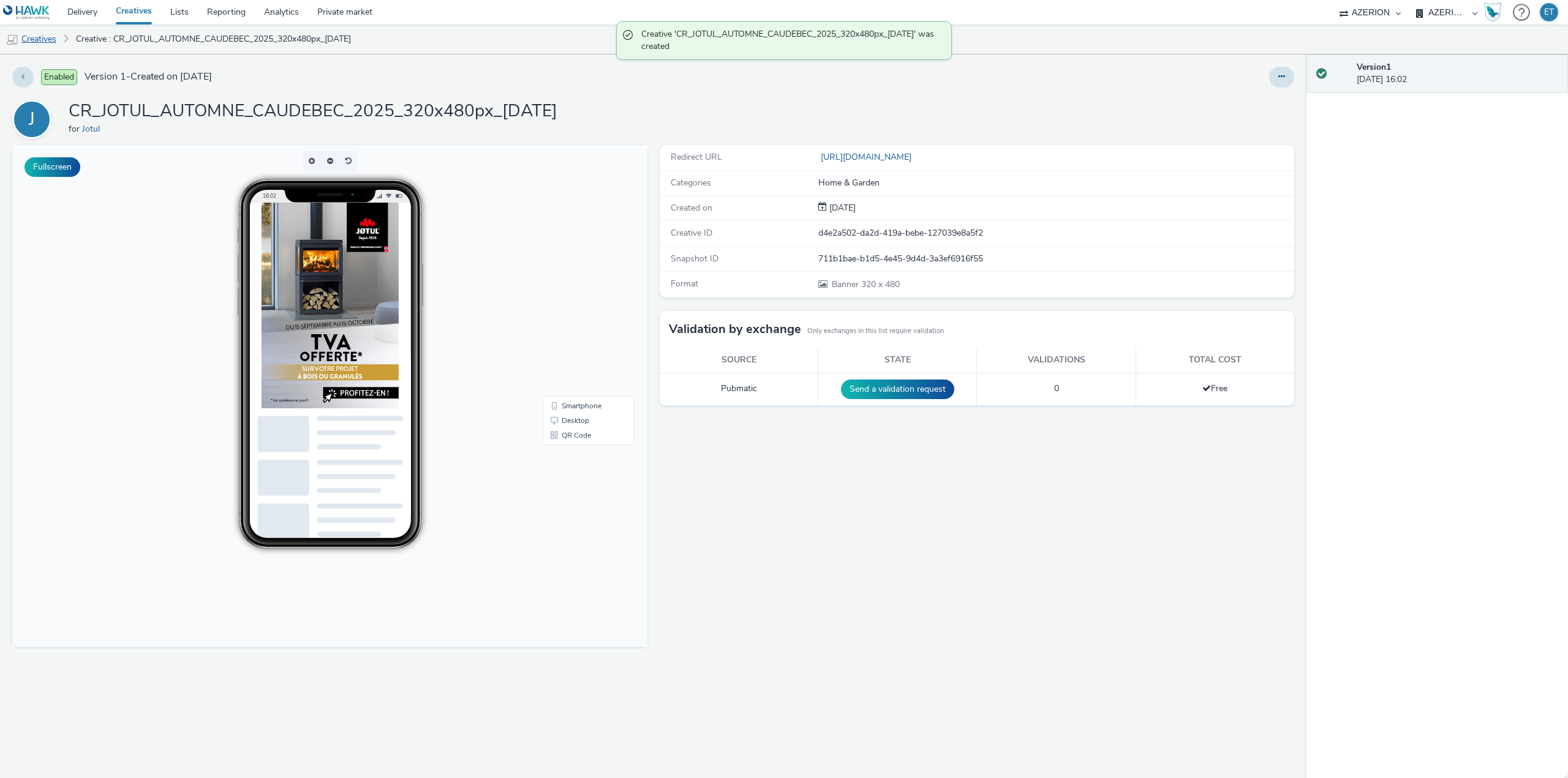
click at [45, 38] on link "Creatives" at bounding box center [31, 39] width 63 height 29
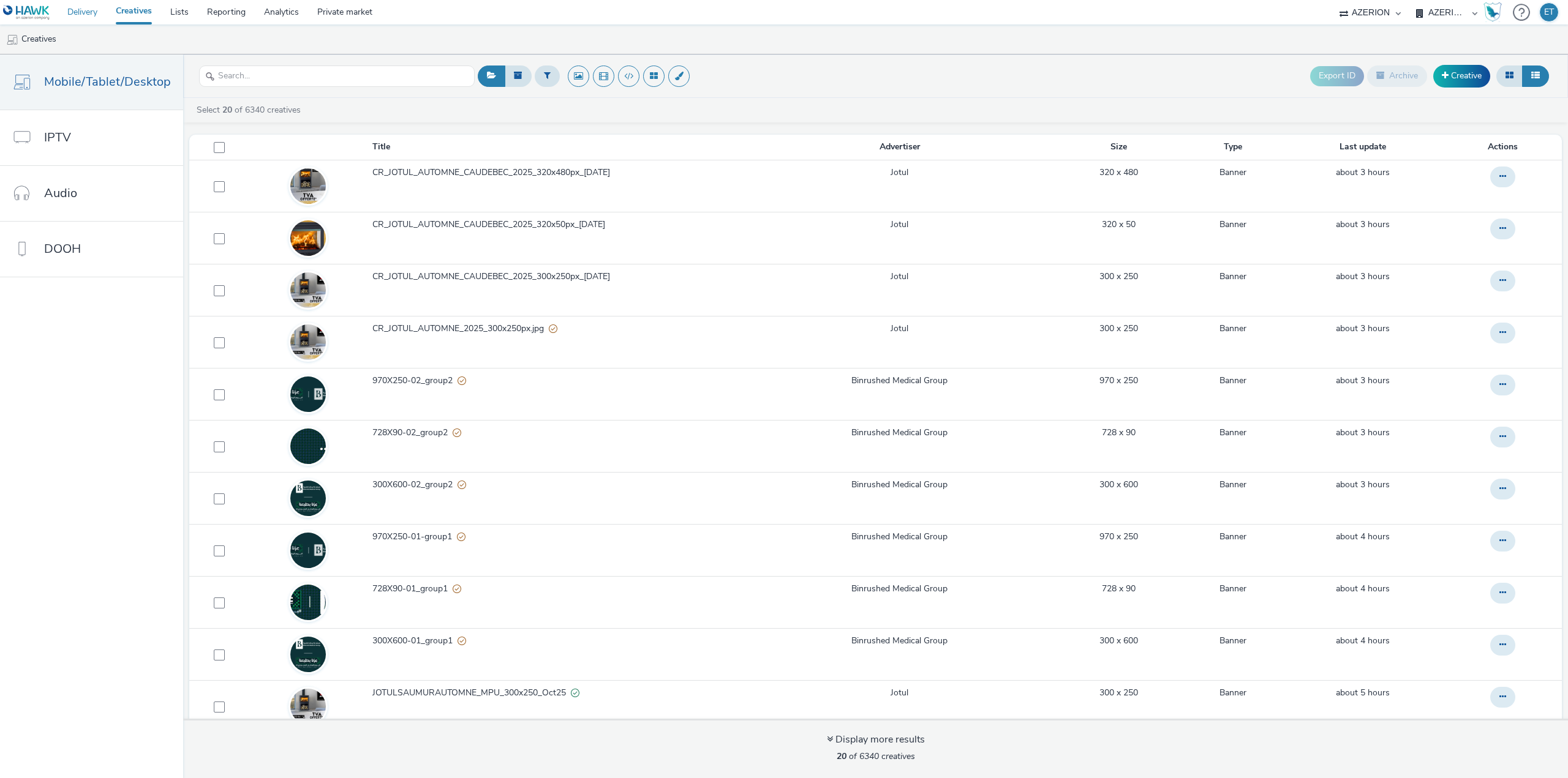
click at [84, 8] on link "Delivery" at bounding box center [82, 12] width 48 height 25
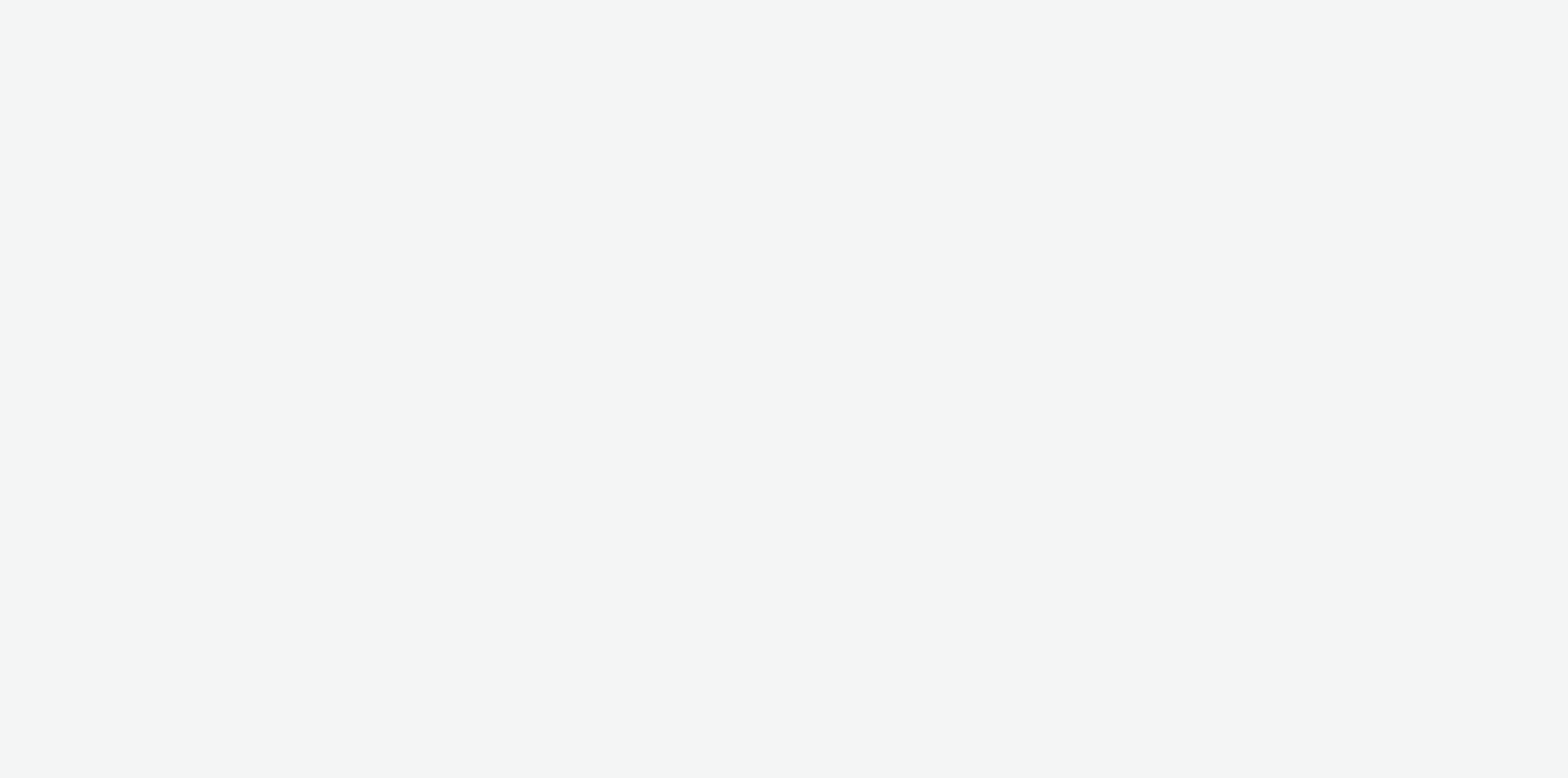
select select "79162ed7-0017-4339-93b0-3399b708648f"
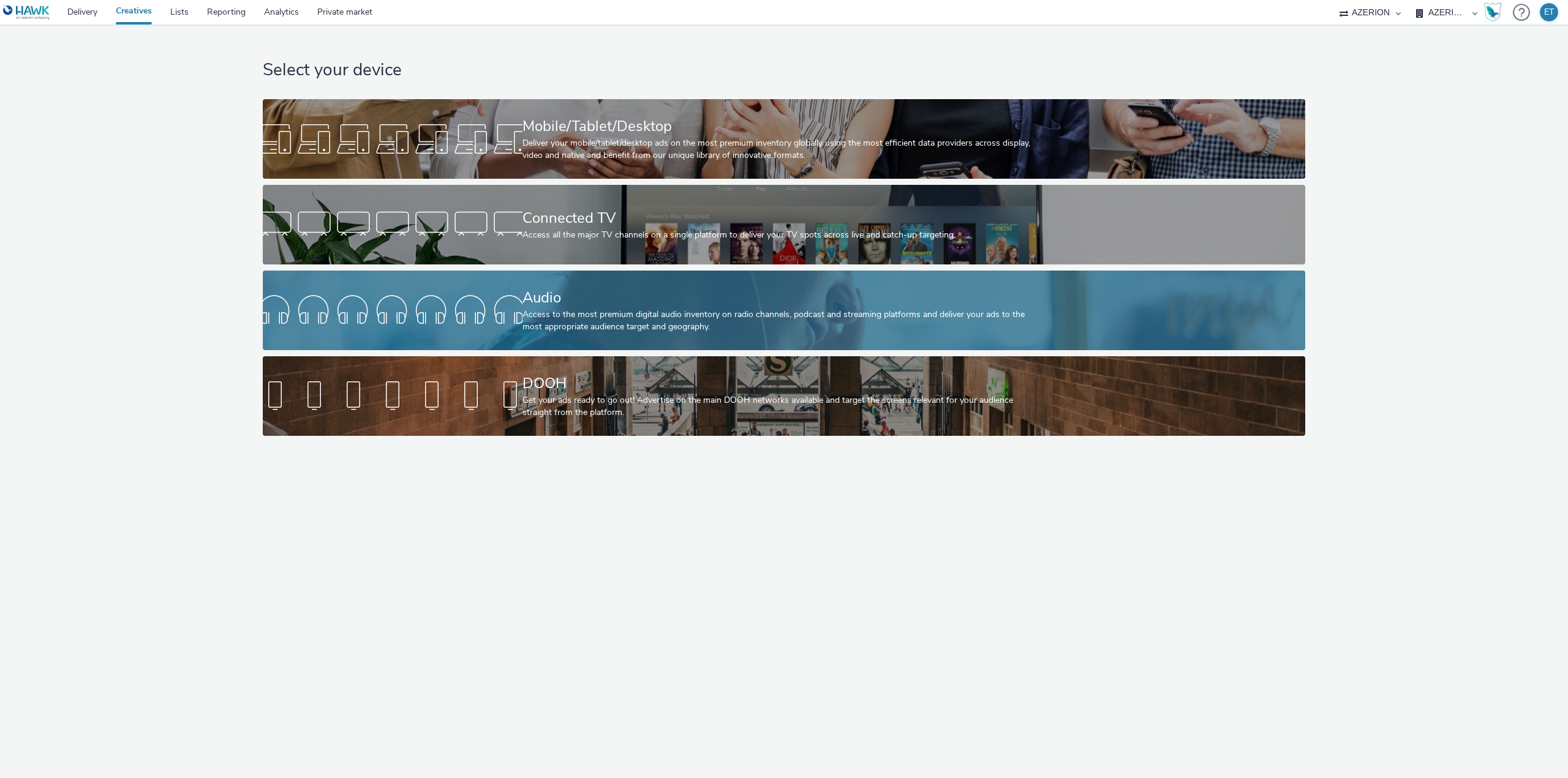
click at [589, 320] on div "Access to the most premium digital audio inventory on radio channels, podcast a…" at bounding box center [782, 322] width 519 height 25
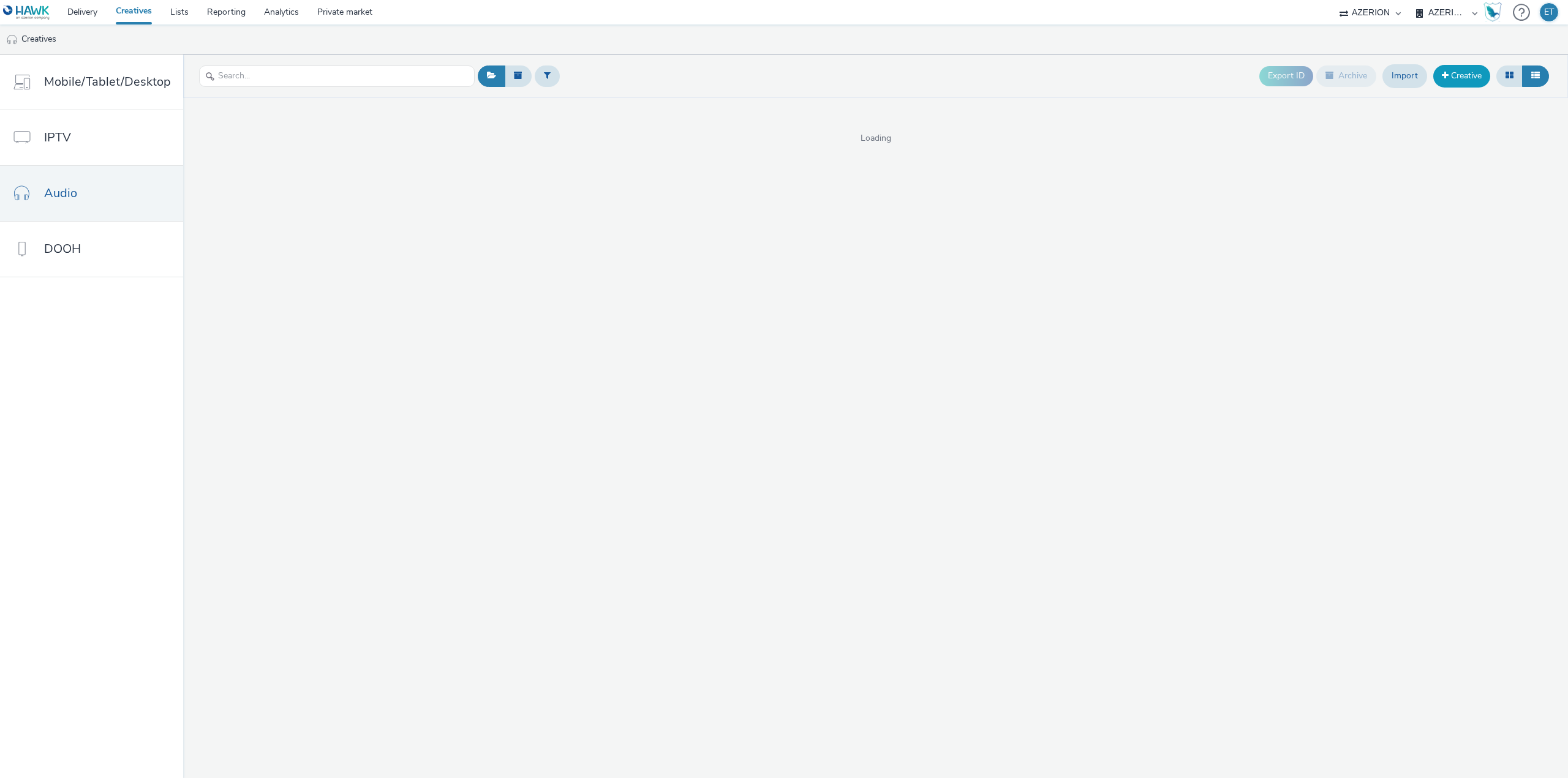
click at [1447, 71] on span at bounding box center [1444, 75] width 6 height 8
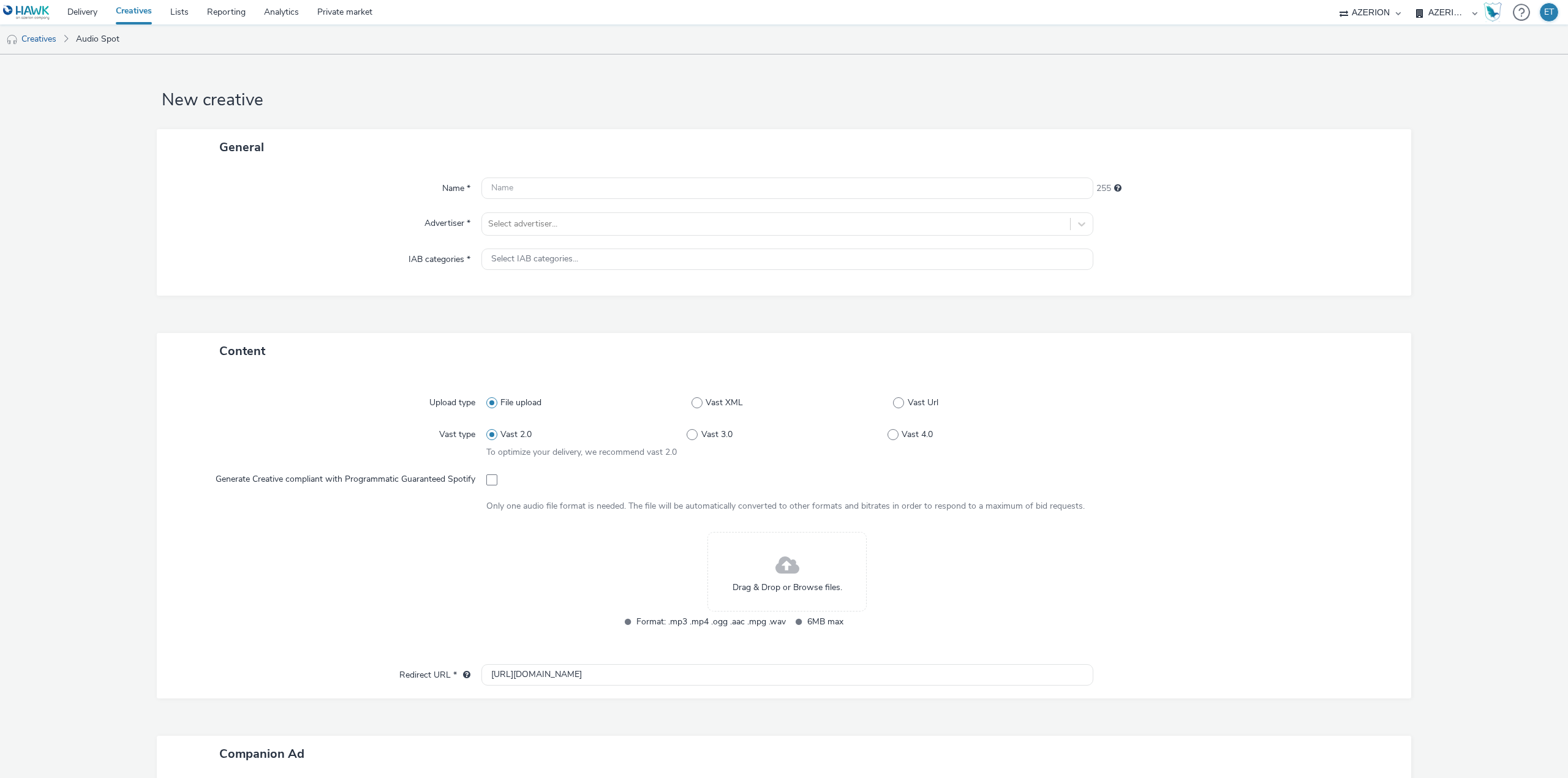
click at [797, 202] on div "Name * 255 Advertiser * Select advertiser... IAB categories * Select IAB catego…" at bounding box center [784, 231] width 1254 height 131
click at [632, 191] on input "text" at bounding box center [787, 188] width 612 height 22
paste input "JOTUL_RADIO_AUTOMNE_CAUDEBEC 2025_25 SEC_JOTUL CAUDEBEC-LES-ELBEUF - PFP_12.09.…"
type input "JOTUL_RADIO_AUTOMNE_CAUDEBEC 2025_25 SEC_JOTUL CAUDEBEC-LES-ELBEUF - PFP_12.09.…"
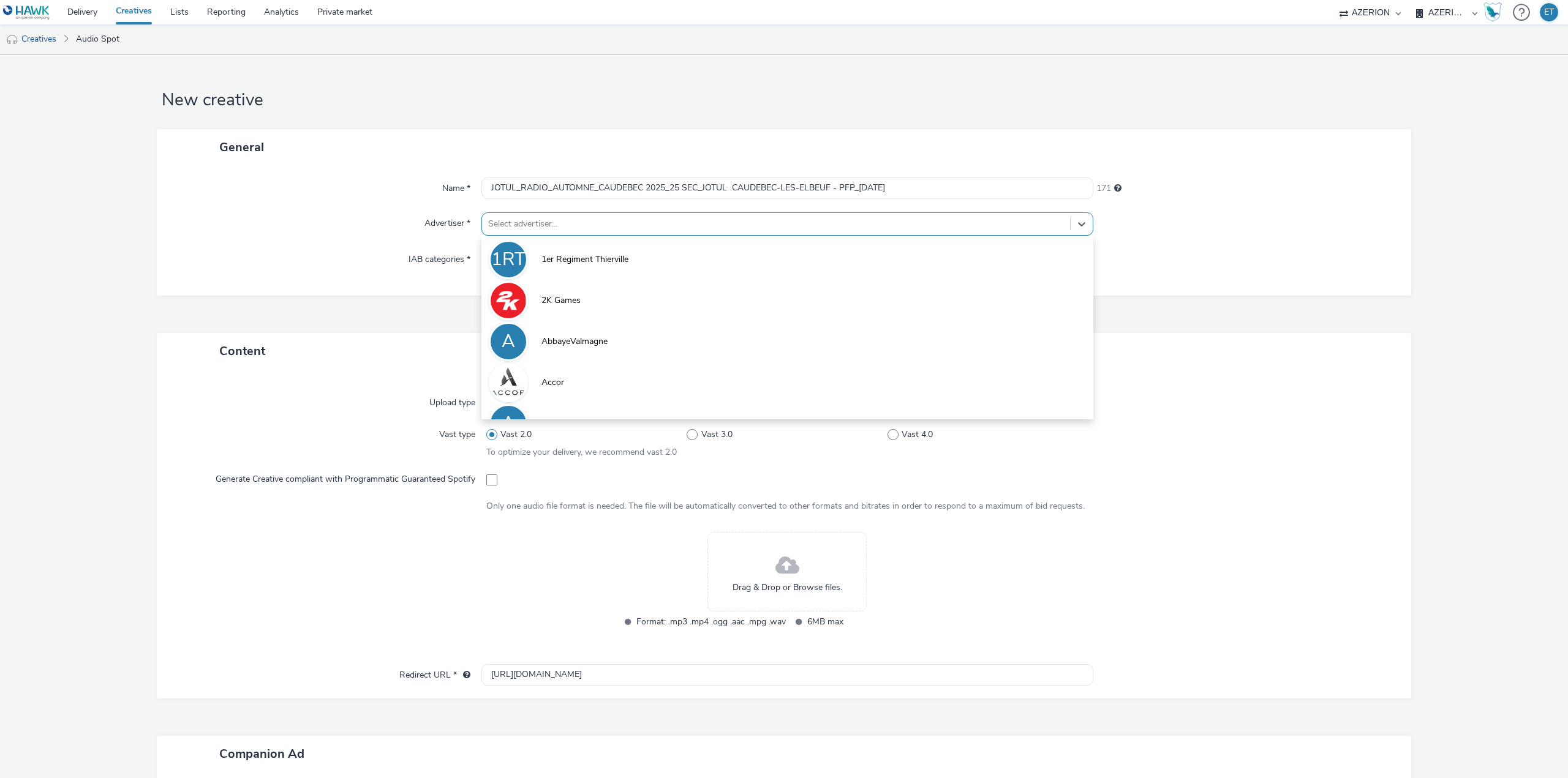
click at [636, 222] on div at bounding box center [775, 224] width 575 height 15
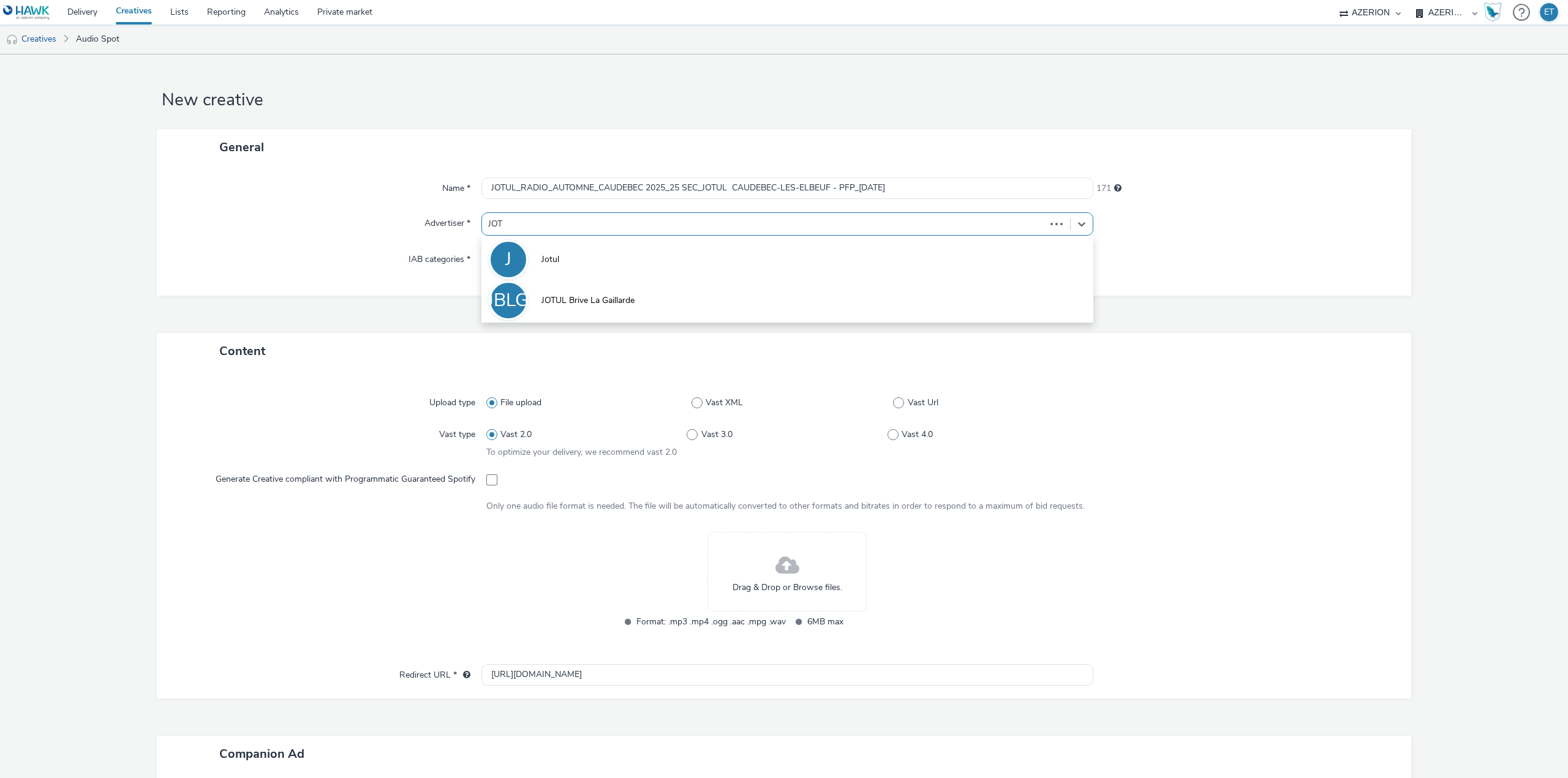
type input "JOTU"
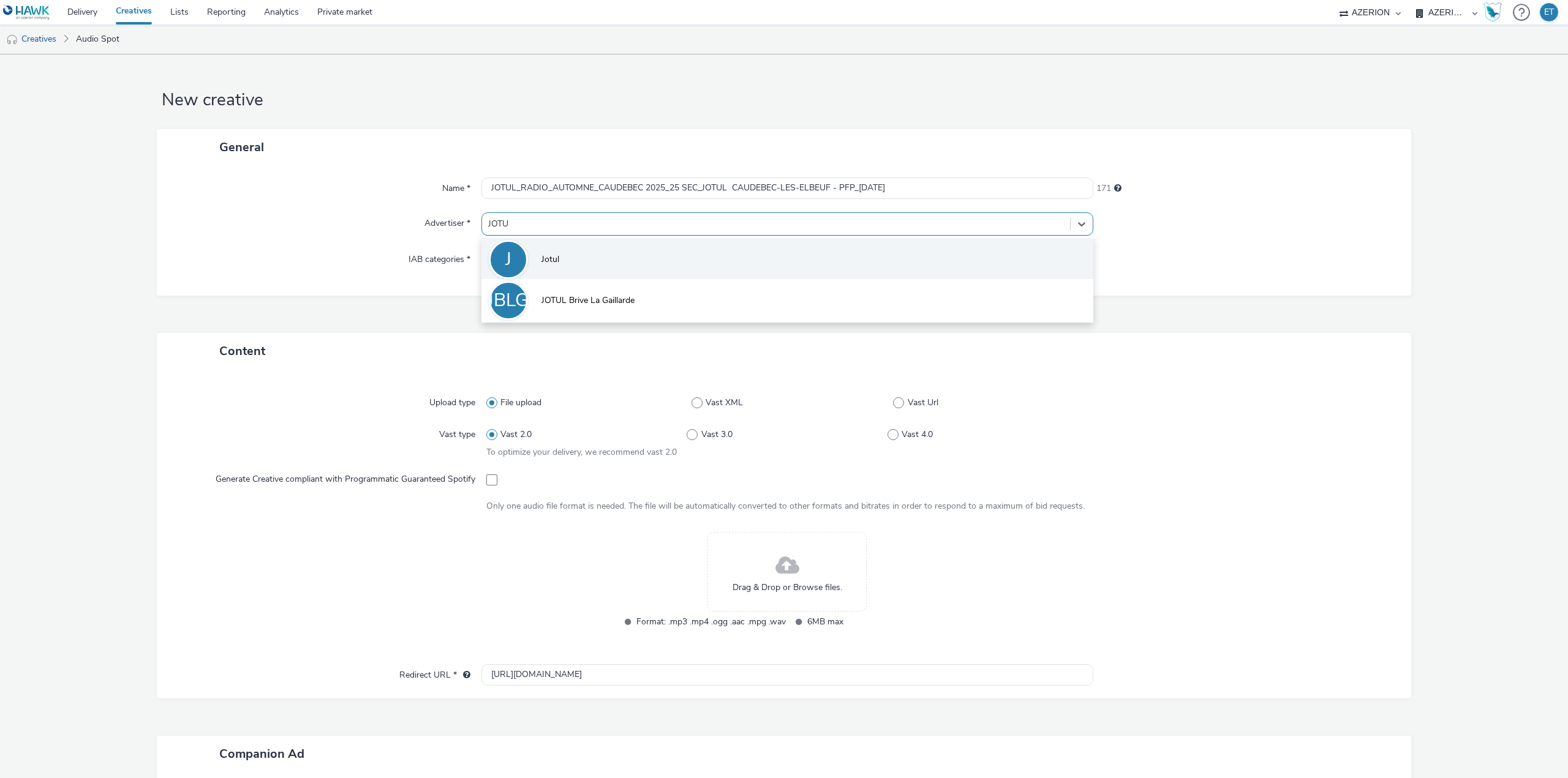
click at [584, 260] on li "J Jotul" at bounding box center [787, 258] width 612 height 41
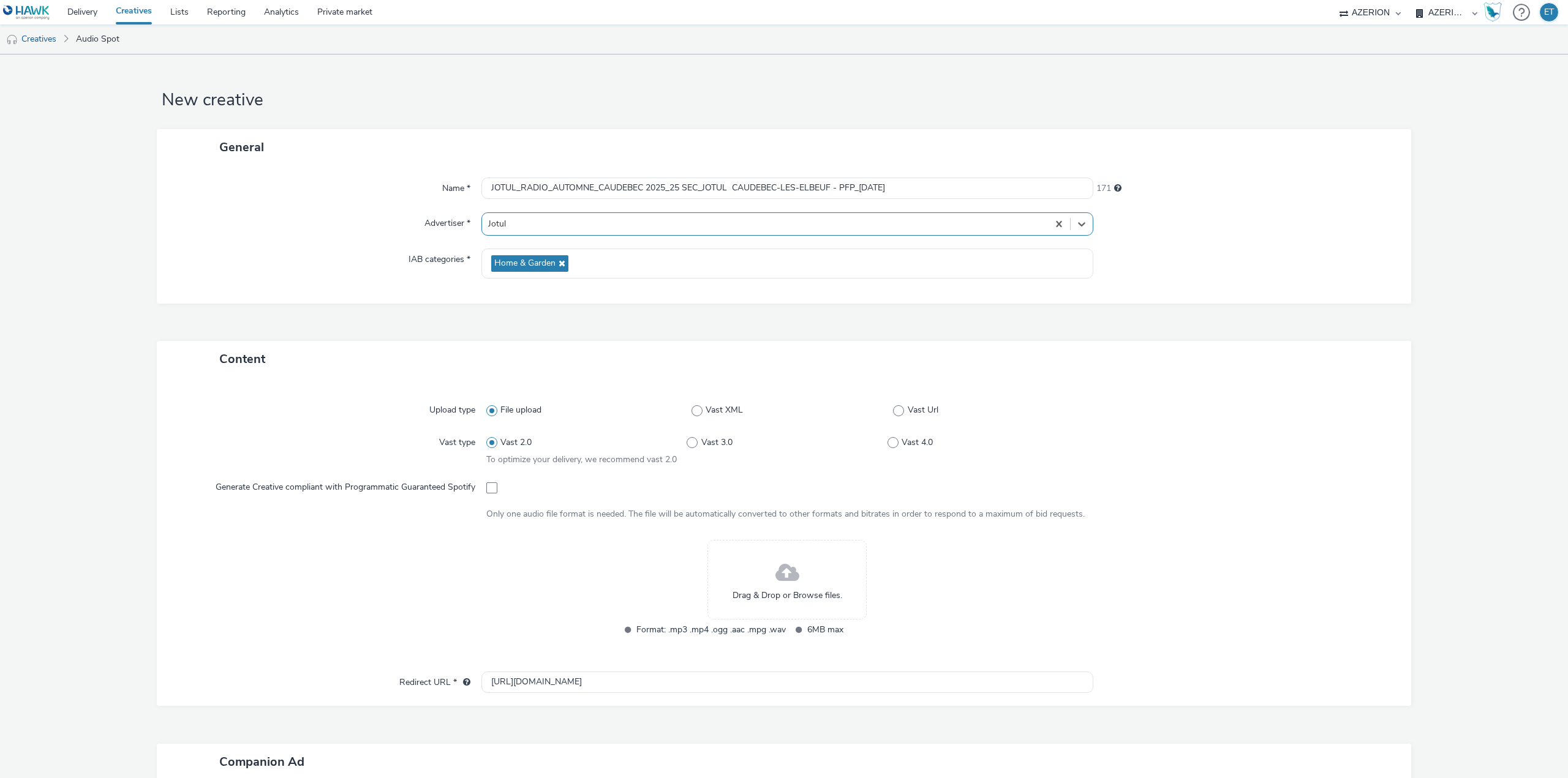
scroll to position [61, 0]
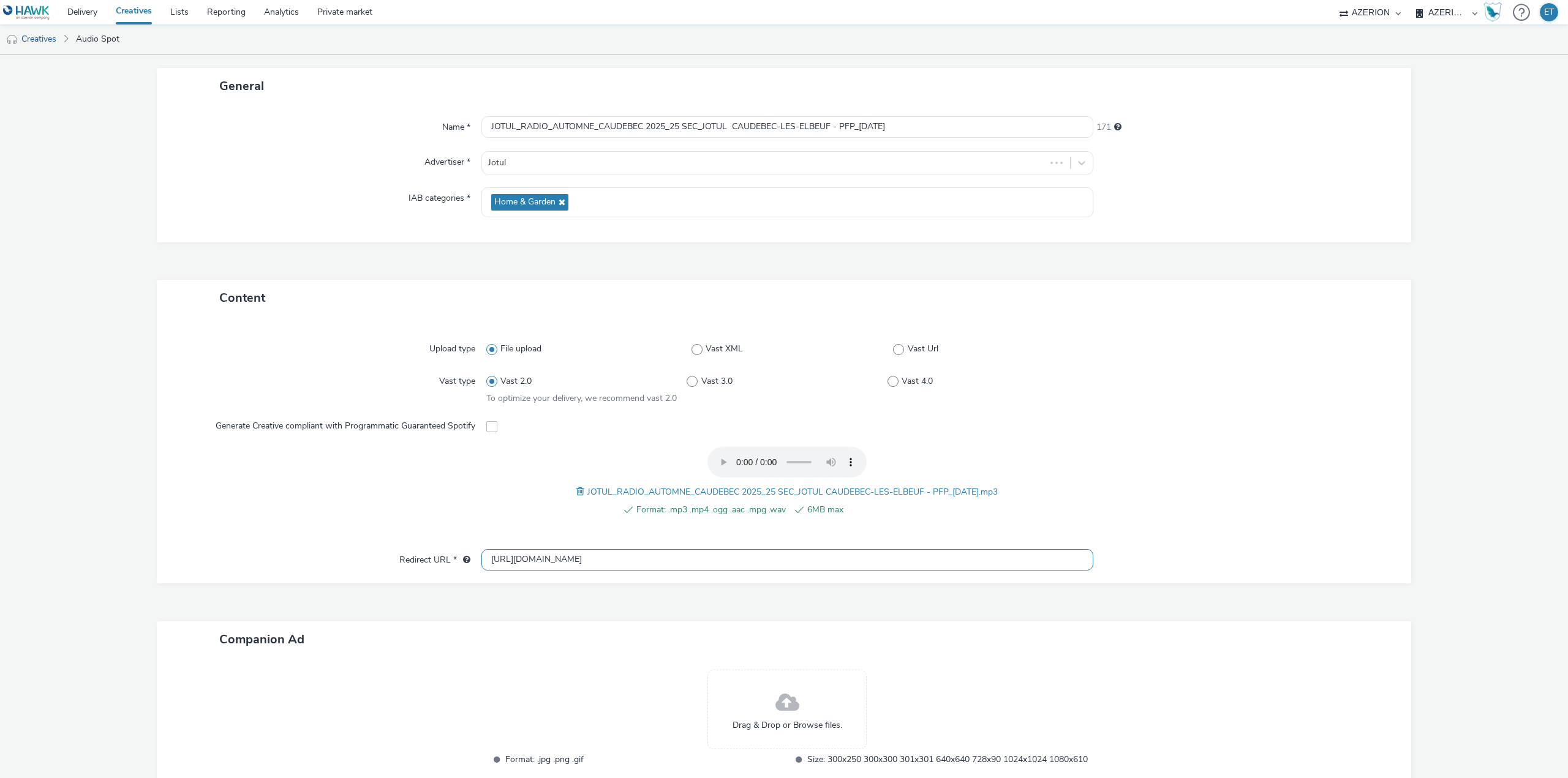
click at [659, 554] on input "http://www.jotul.fr" at bounding box center [787, 560] width 612 height 22
paste input "s://magasin.jotul.fr/caudebec-les-elbeuf/"
type input "https://magasin.jotul.fr/caudebec-les-elbeuf/"
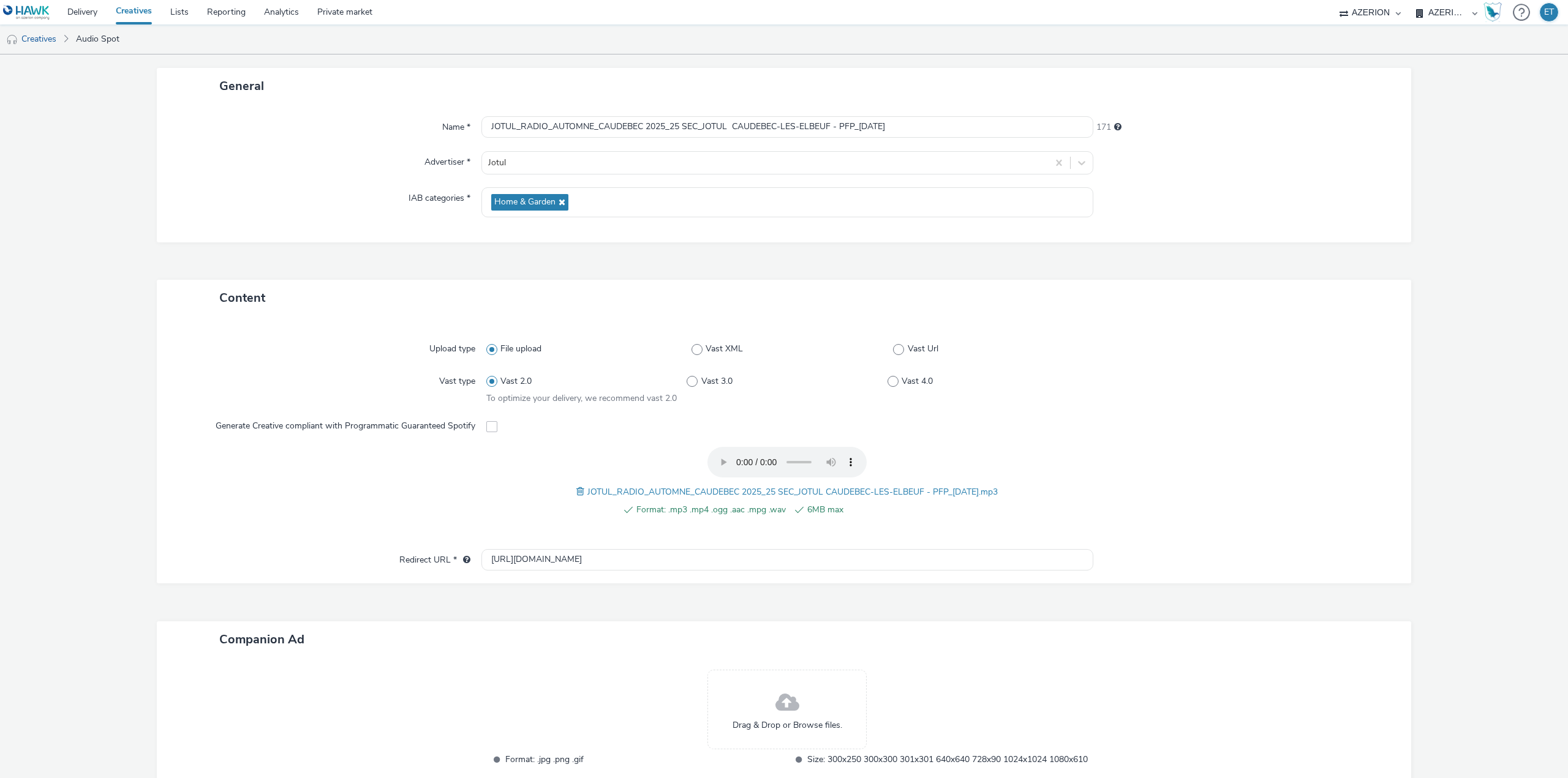
click at [672, 603] on div "Content Upload type File upload Vast XML Vast Url Vast type Vast 2.0 Vast 3.0 V…" at bounding box center [784, 556] width 1254 height 553
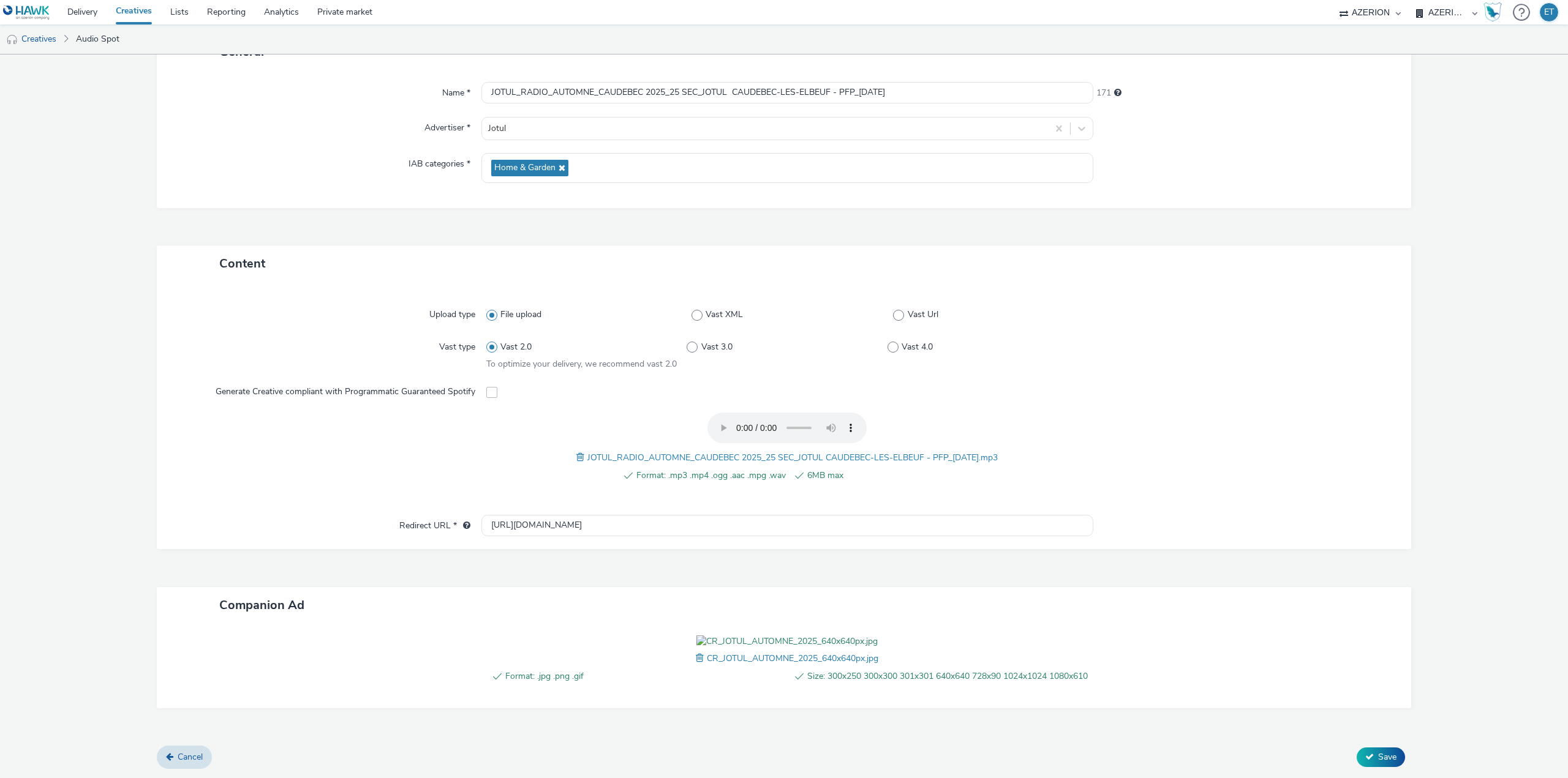
scroll to position [179, 0]
click at [1378, 762] on span "Save" at bounding box center [1387, 757] width 18 height 12
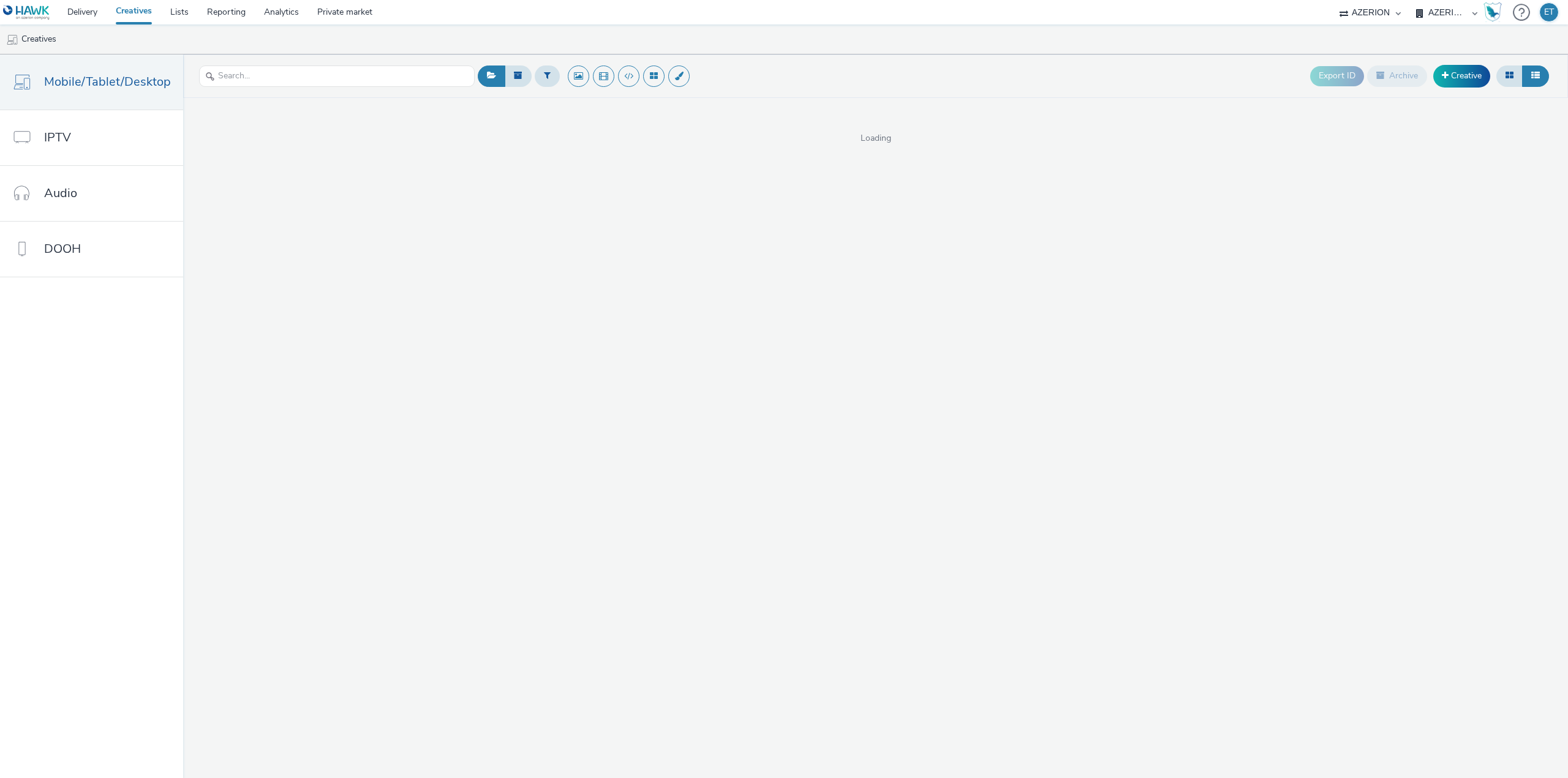
select select "79162ed7-0017-4339-93b0-3399b708648f"
click at [1473, 80] on link "Creative" at bounding box center [1462, 75] width 57 height 22
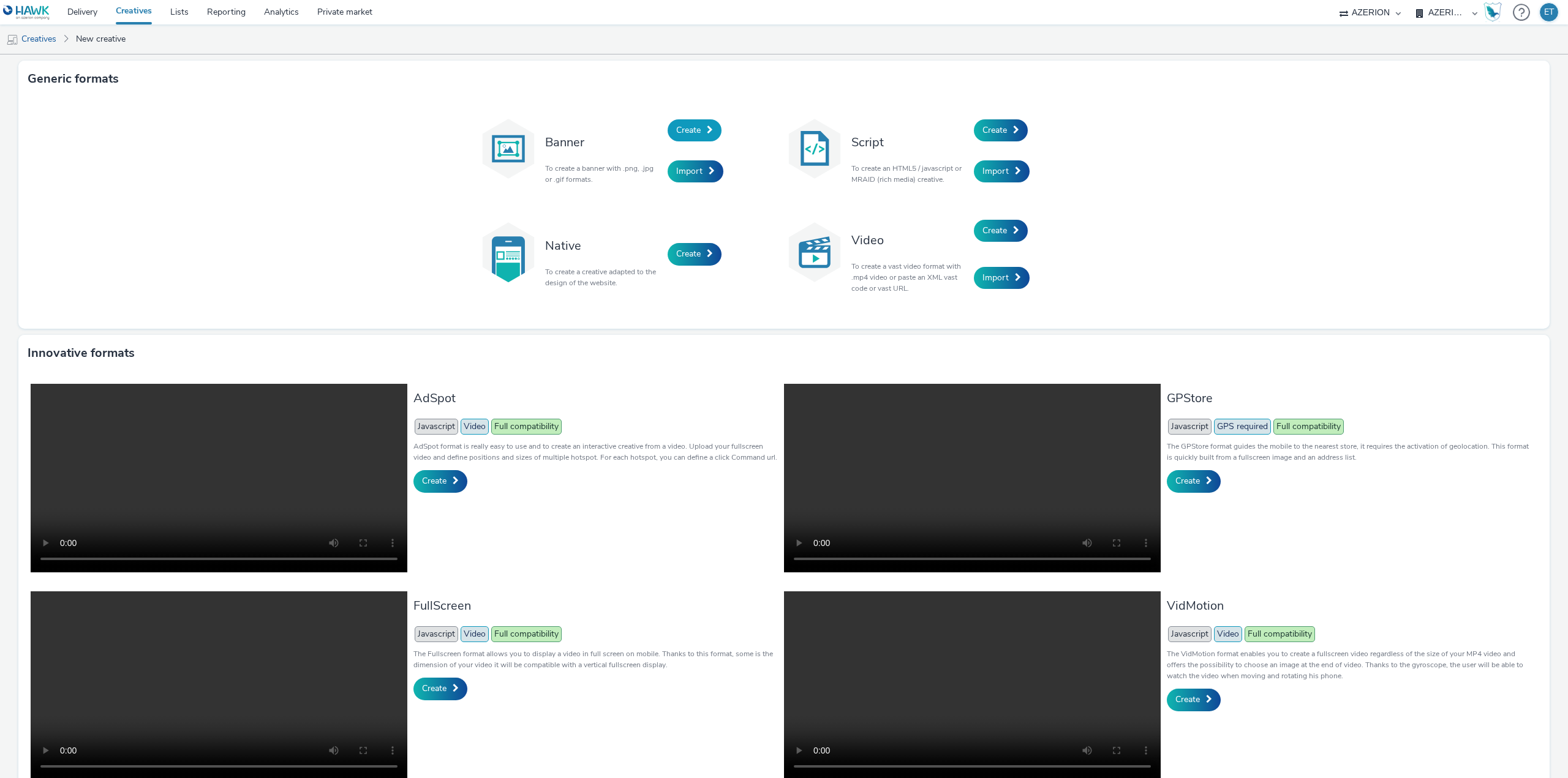
click at [695, 133] on span "Create" at bounding box center [688, 130] width 25 height 12
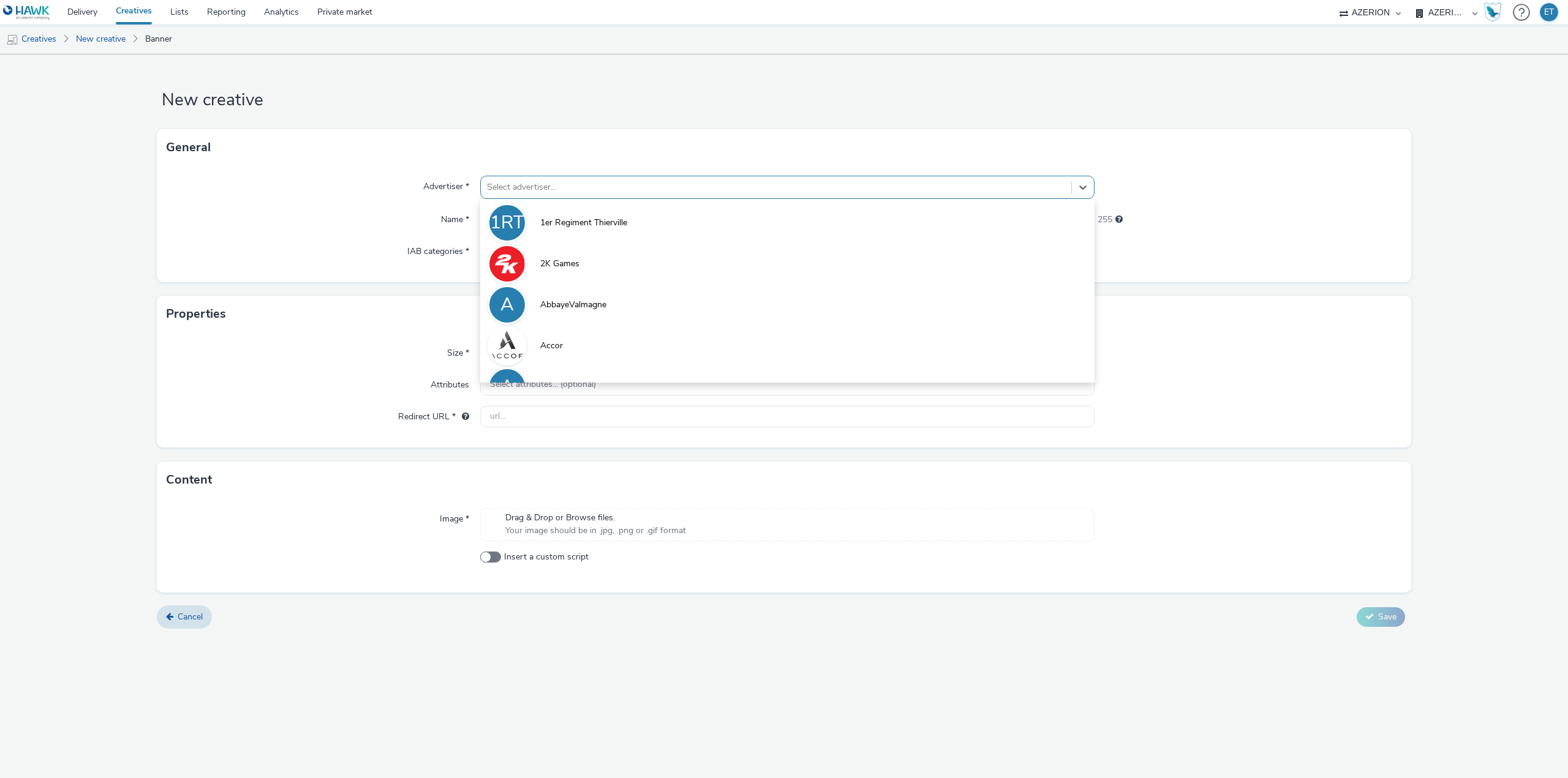
click at [710, 185] on div at bounding box center [776, 187] width 578 height 15
type input "ville"
type input "ville de"
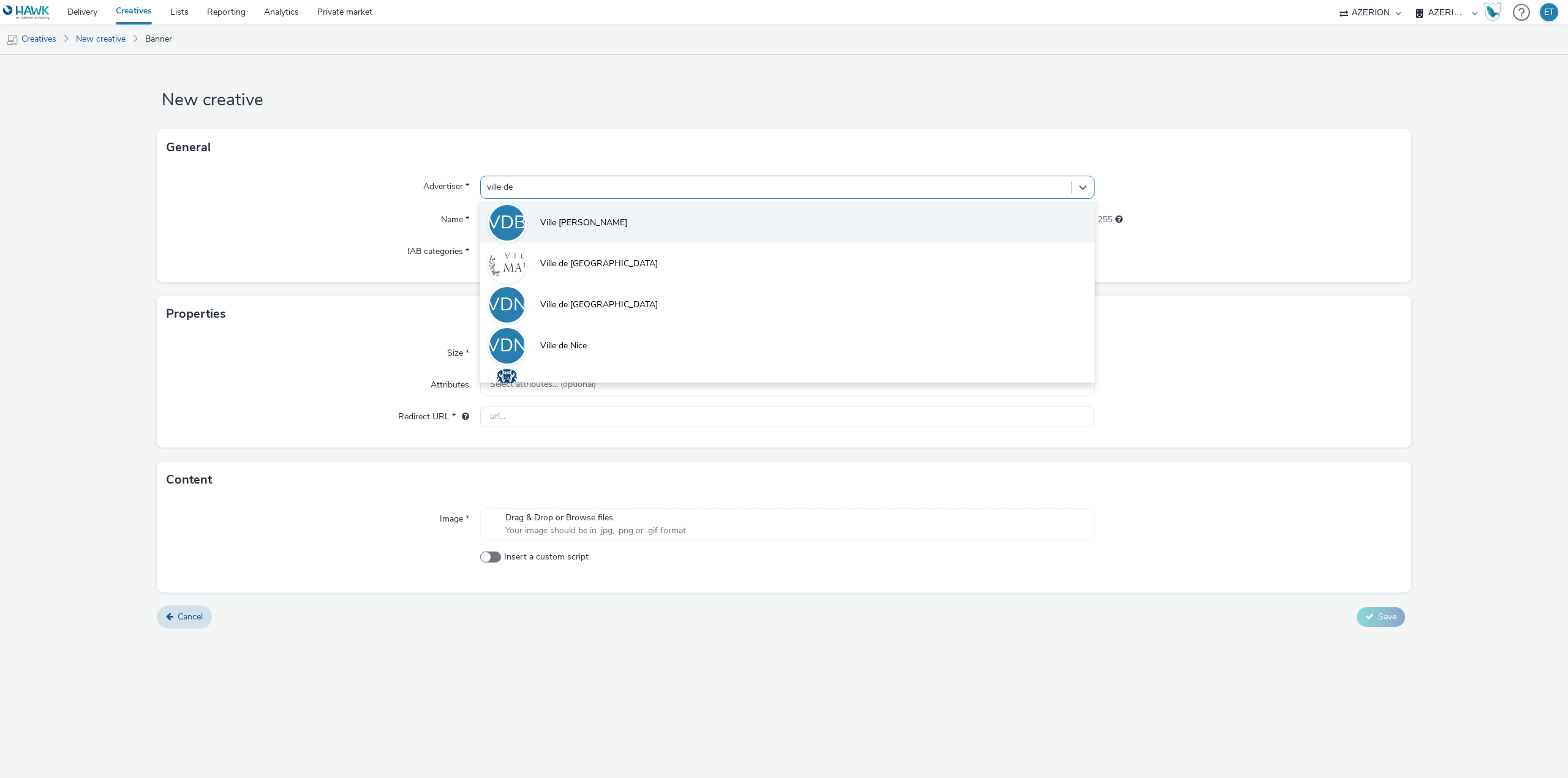
click at [581, 232] on li "VDB Ville [PERSON_NAME]" at bounding box center [787, 222] width 614 height 41
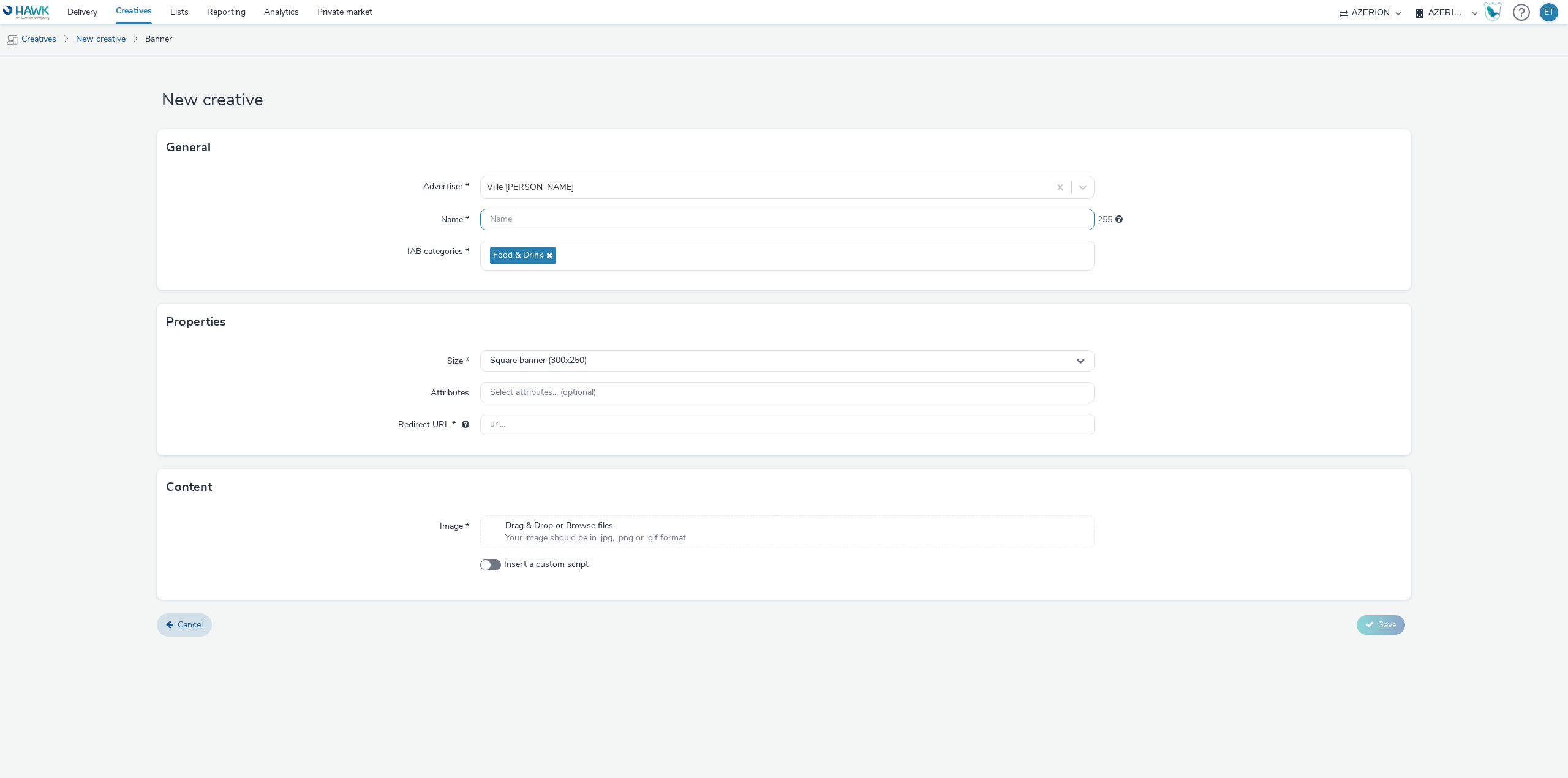
click at [543, 226] on input "text" at bounding box center [787, 220] width 614 height 22
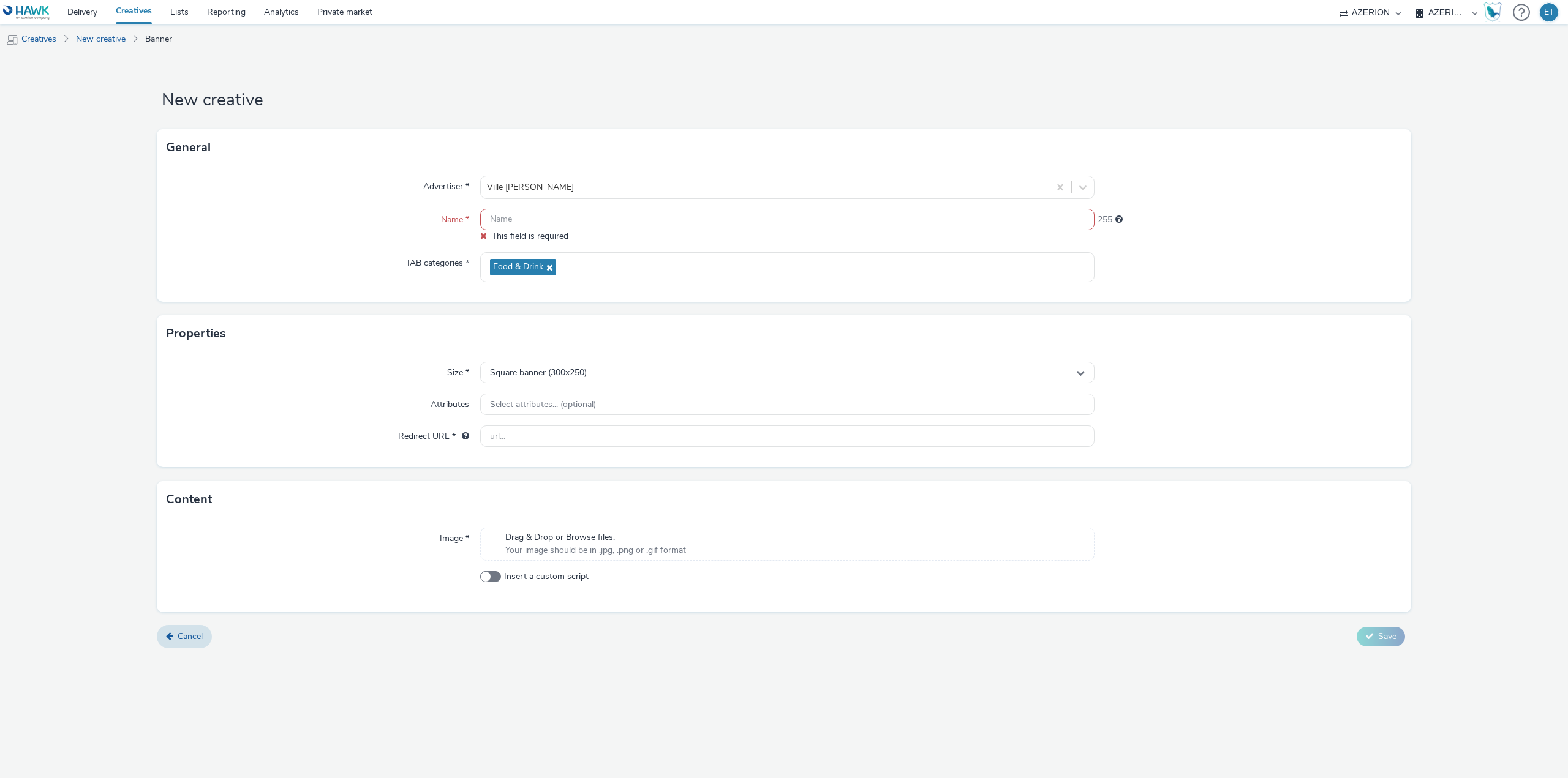
click at [545, 212] on input "text" at bounding box center [787, 220] width 614 height 22
paste input "MairieBormelesMimosas_320x50_12.09.2025"
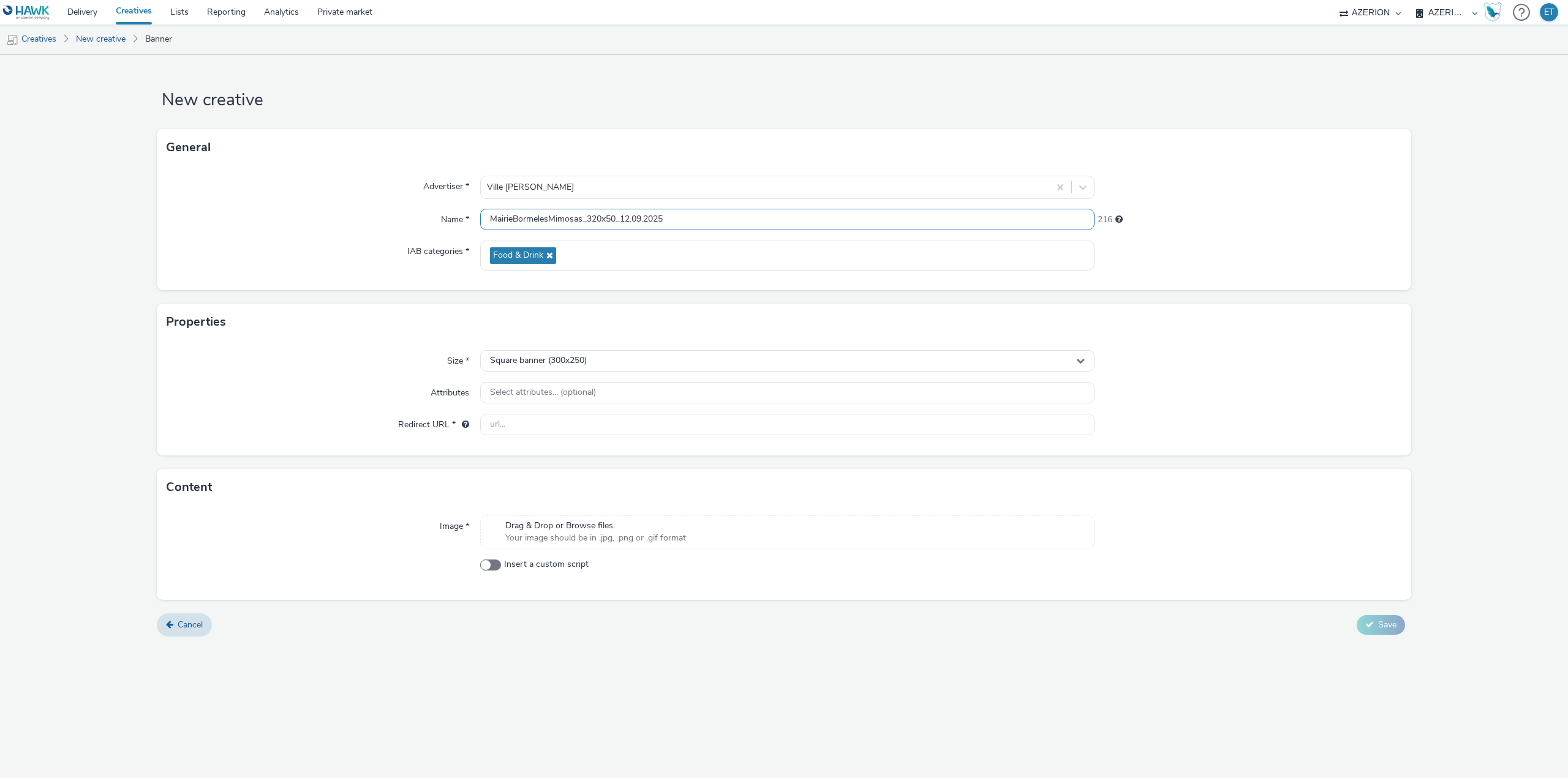
type input "MairieBormelesMimosas_320x50_12.09.2025"
click at [606, 350] on div "Size * Square banner (300x250) Attributes Select attributes... (optional) Redir…" at bounding box center [784, 398] width 1254 height 115
drag, startPoint x: 607, startPoint y: 352, endPoint x: 604, endPoint y: 365, distance: 13.3
click at [608, 353] on div "Square banner (300x250)" at bounding box center [787, 361] width 614 height 22
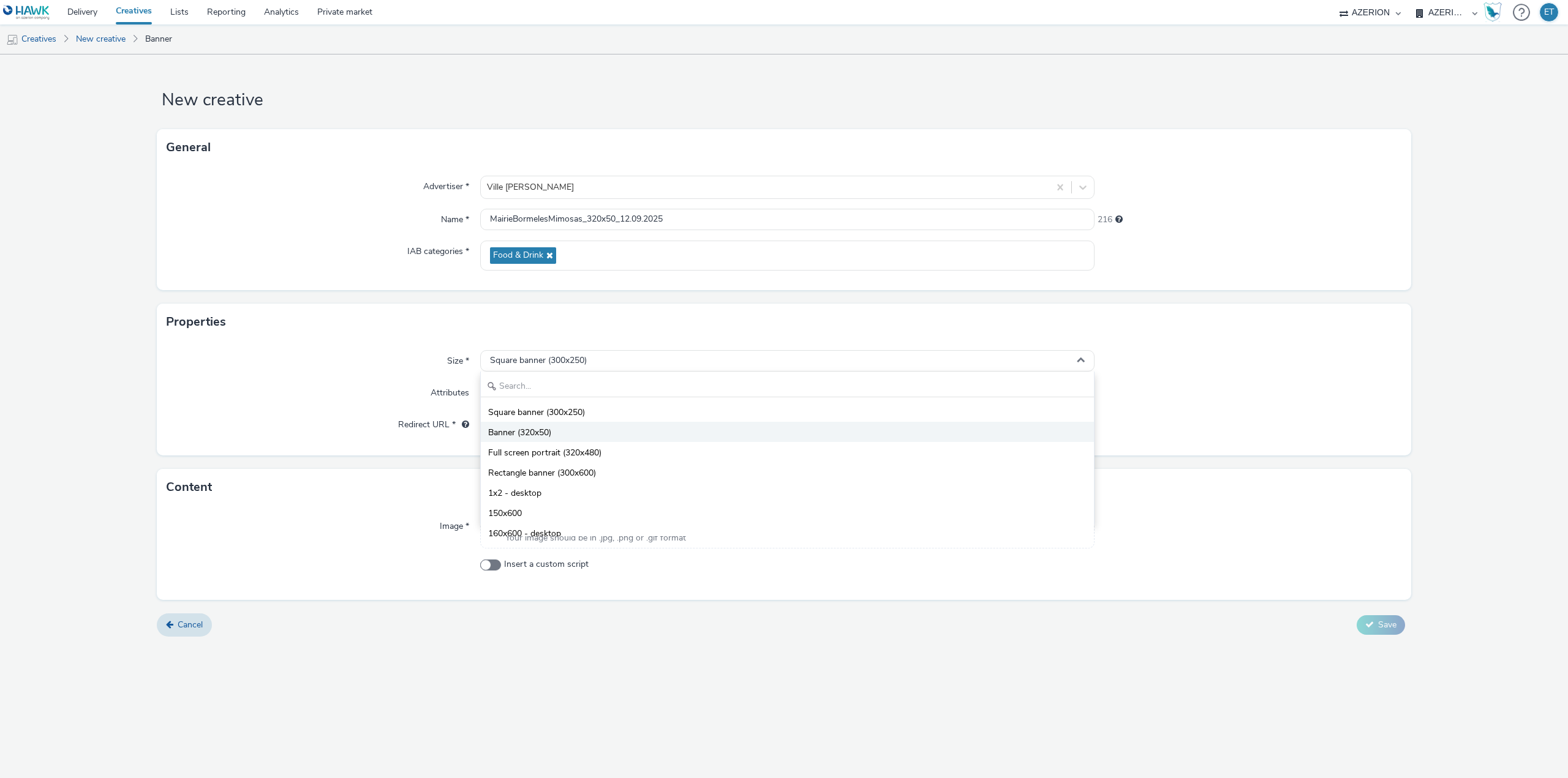
click at [572, 428] on li "Banner (320x50)" at bounding box center [787, 432] width 613 height 20
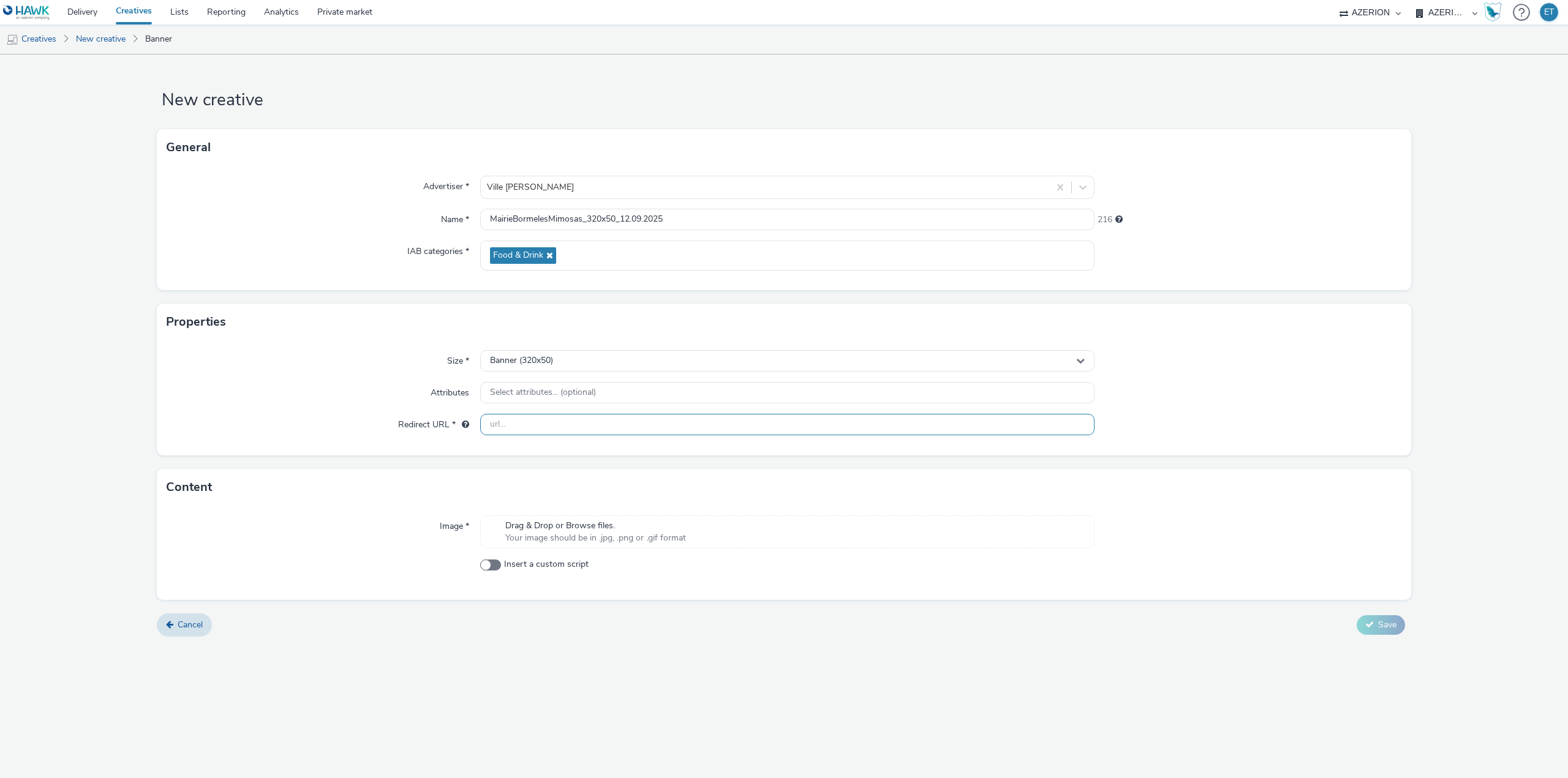
click at [644, 421] on input "text" at bounding box center [787, 424] width 614 height 22
paste input "[URL][DOMAIN_NAME]"
type input "[URL][DOMAIN_NAME]"
click at [724, 647] on div "New creative General Advertiser * Ville [PERSON_NAME] Name * MairieBormelesMimo…" at bounding box center [784, 416] width 1568 height 723
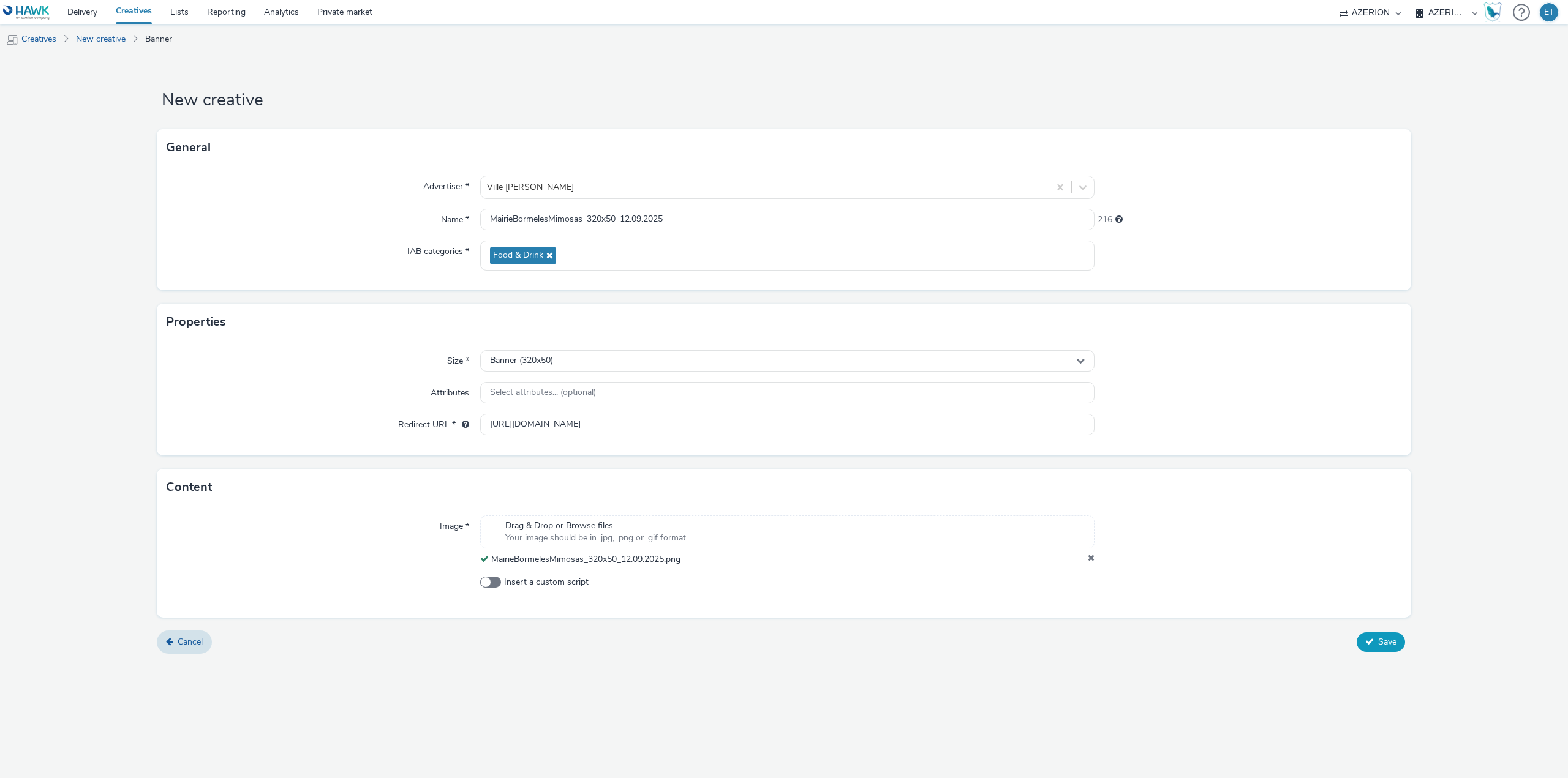
click at [1399, 641] on button "Save" at bounding box center [1380, 643] width 48 height 20
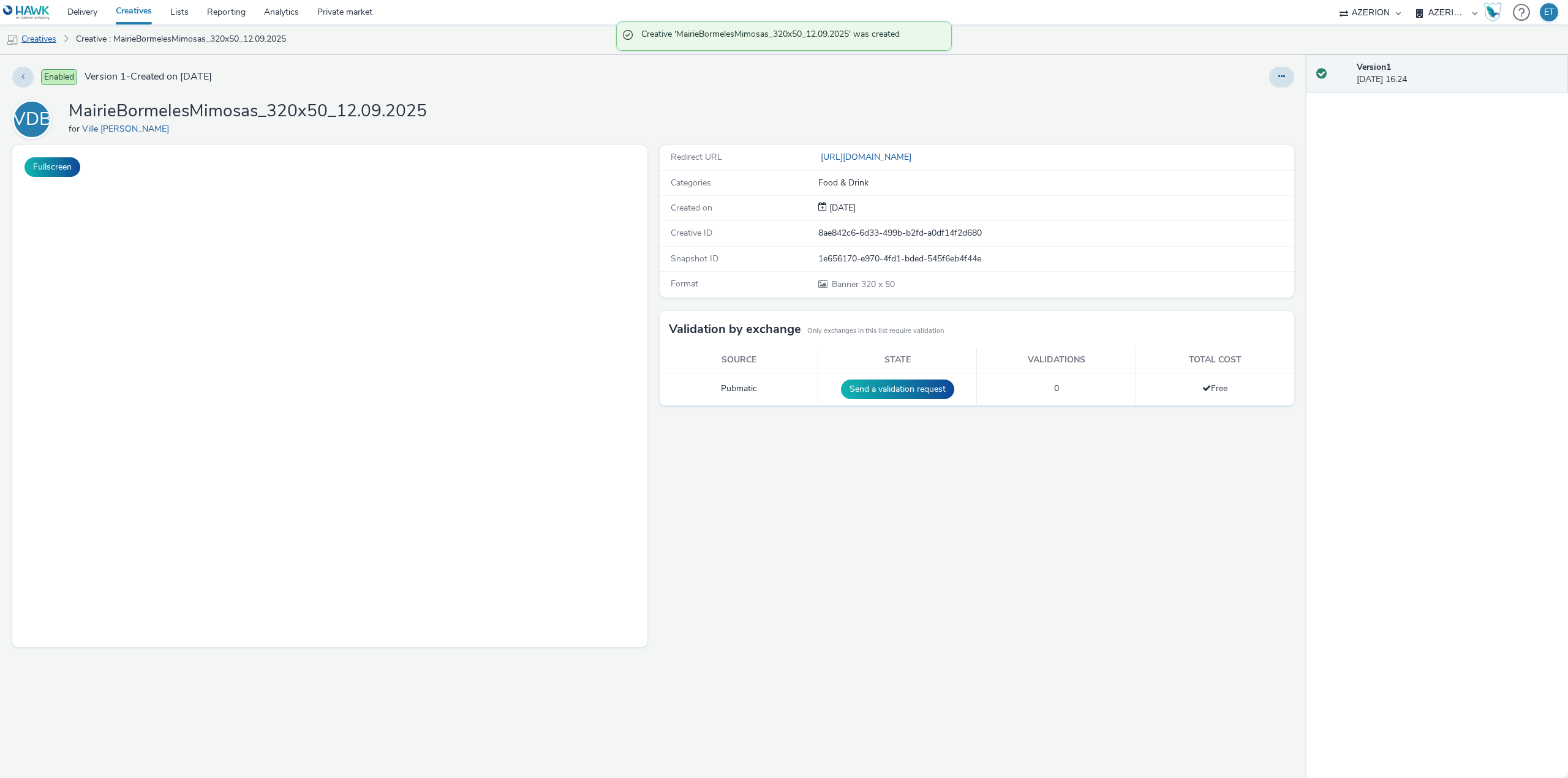
click at [36, 40] on link "Creatives" at bounding box center [31, 39] width 63 height 29
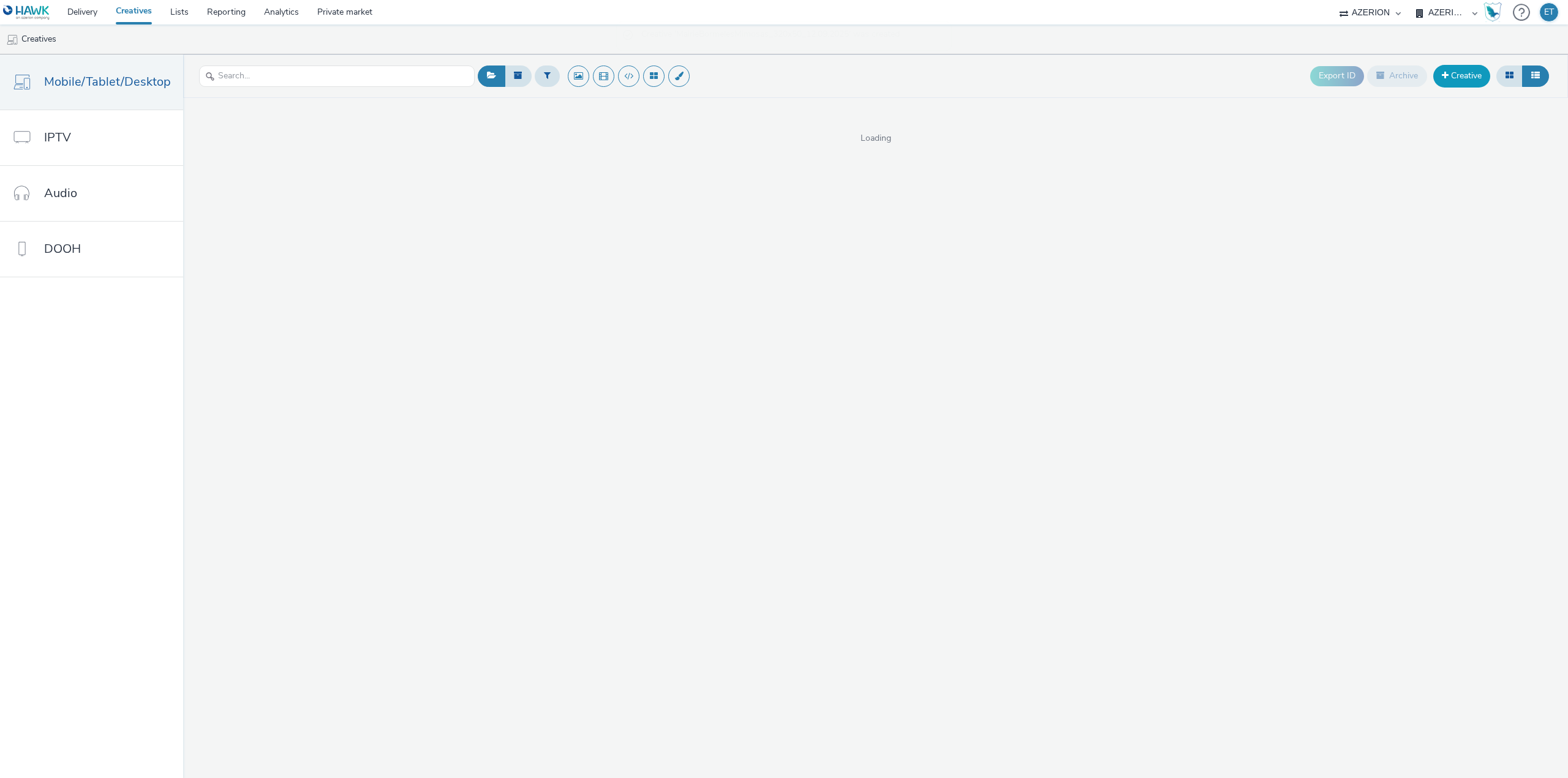
click at [1456, 82] on link "Creative" at bounding box center [1462, 75] width 57 height 22
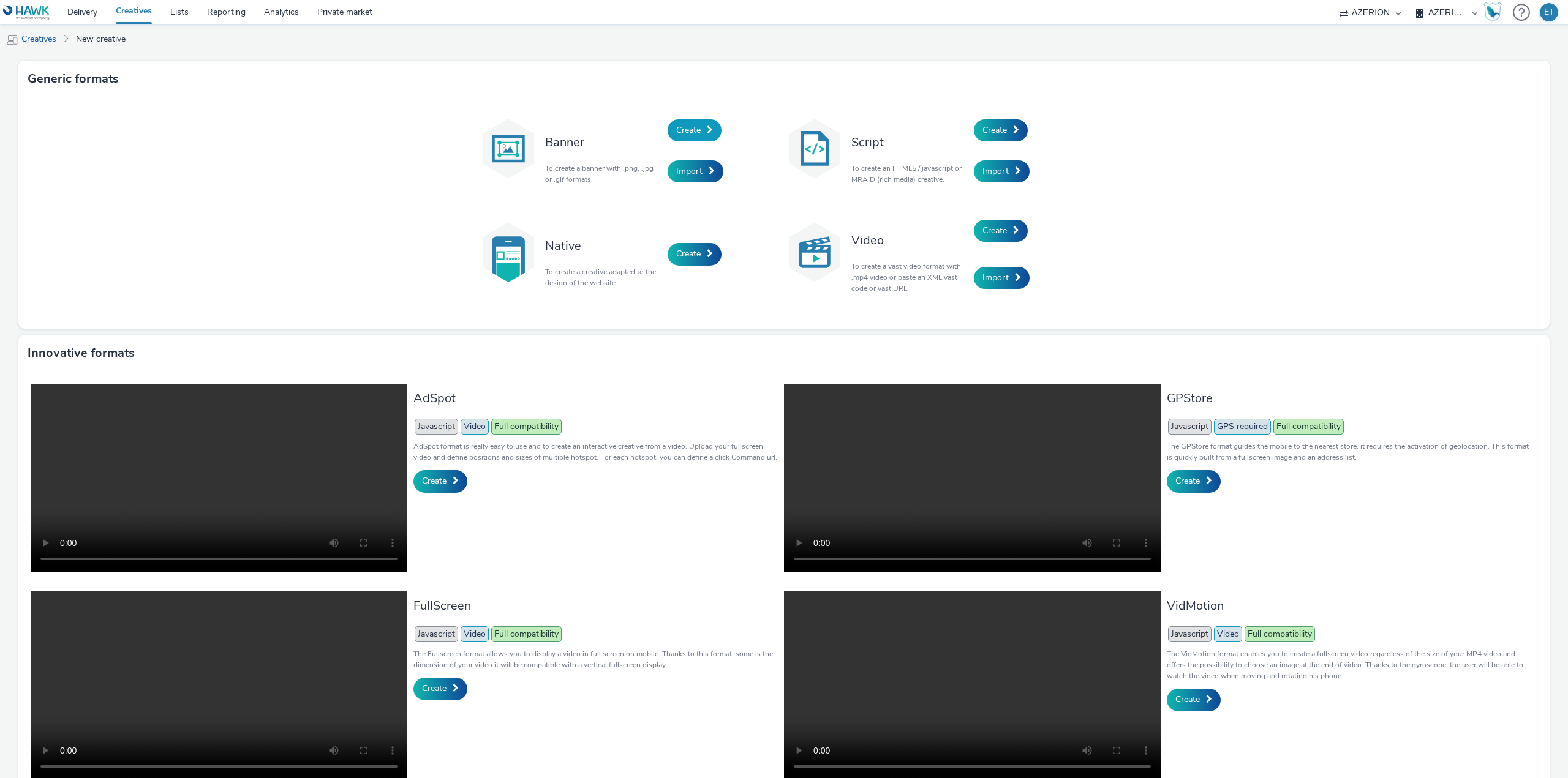
click at [692, 131] on span "Create" at bounding box center [688, 130] width 25 height 12
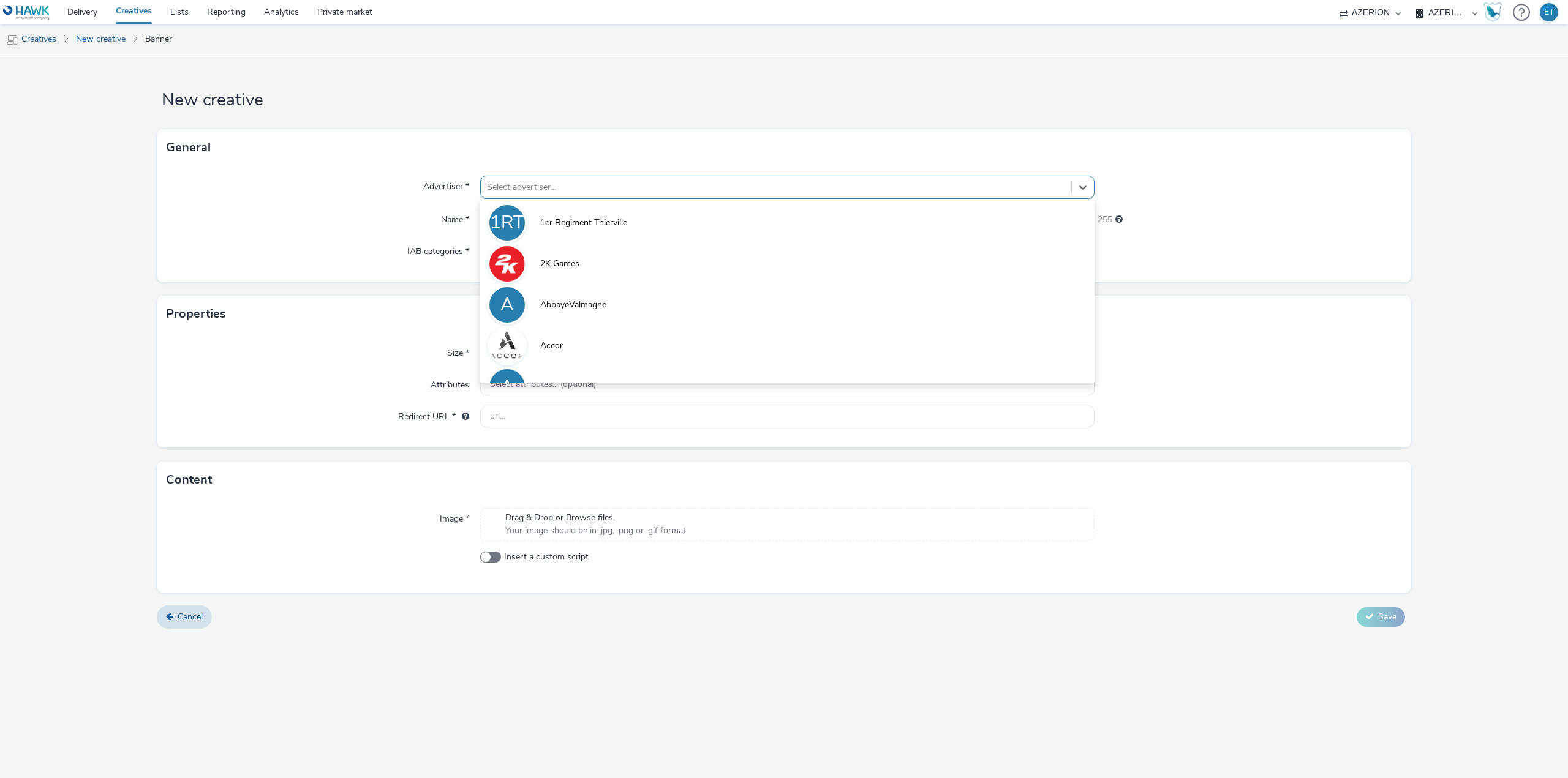
click at [496, 182] on div at bounding box center [776, 187] width 578 height 15
type input "ville de"
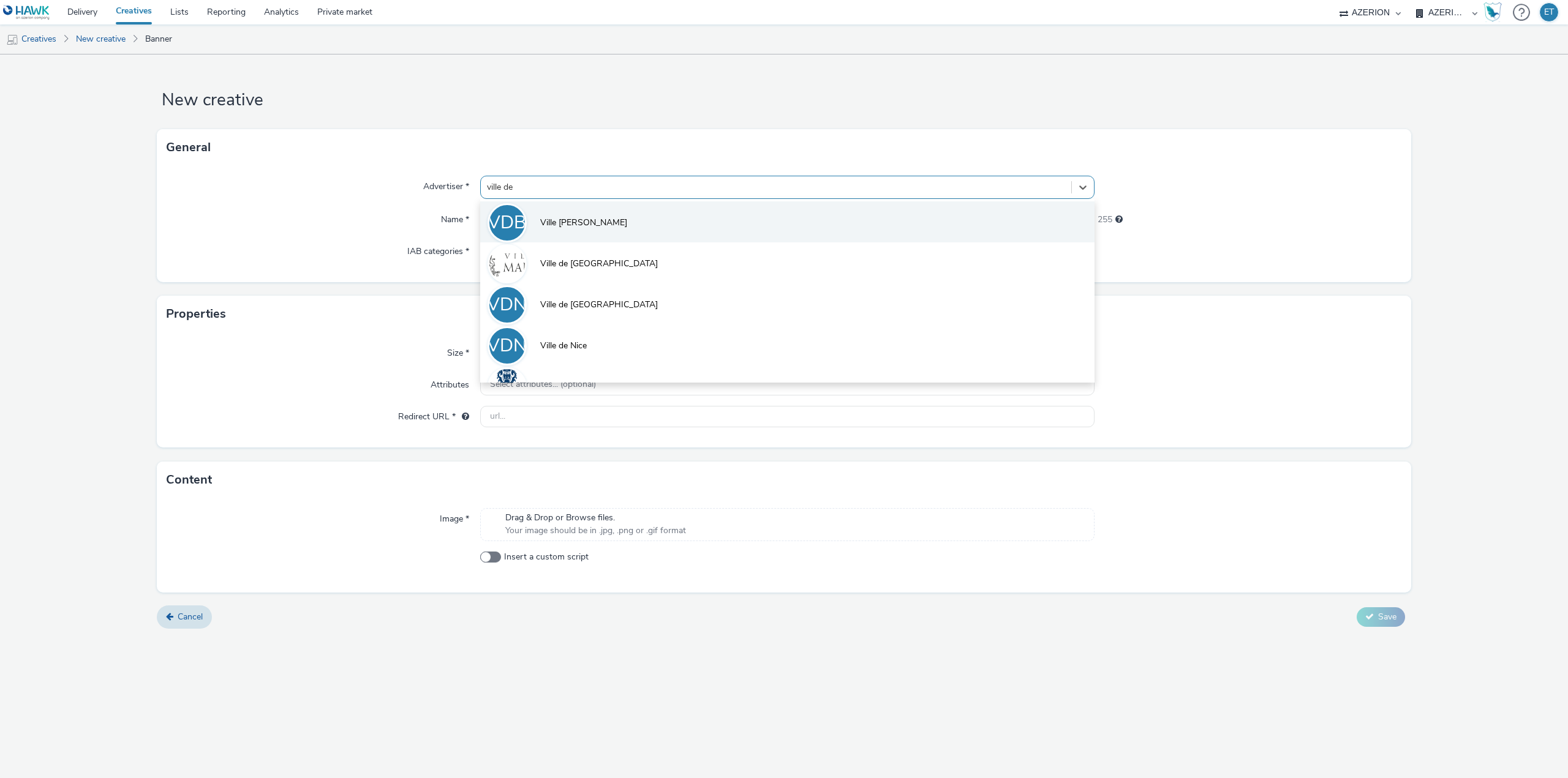
click at [530, 220] on li "VDB Ville de Bormes" at bounding box center [787, 222] width 614 height 41
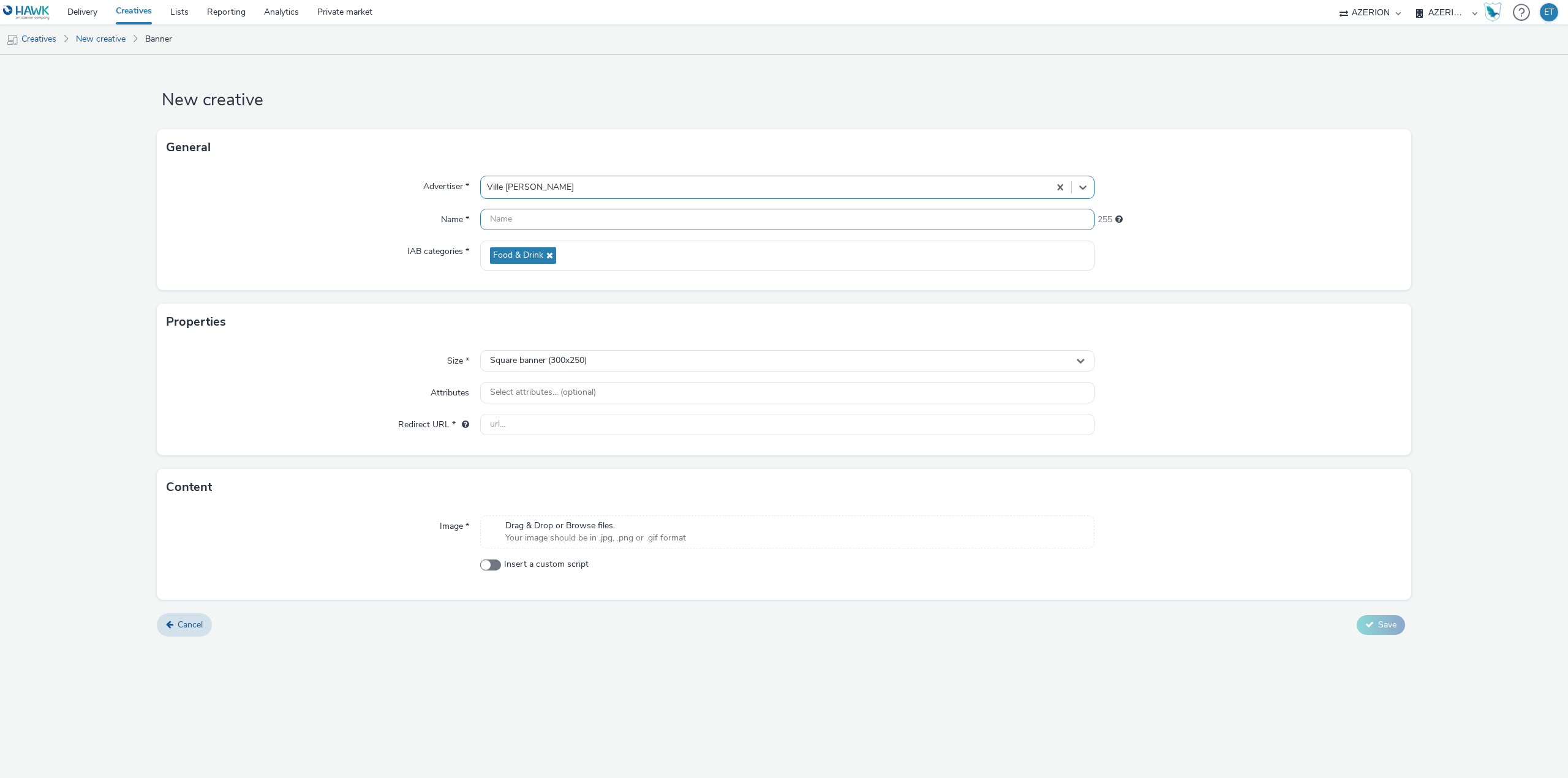
click at [530, 220] on input "text" at bounding box center [787, 220] width 614 height 22
paste input "MairieBormelesMimosas_320x480_12.09.2025"
type input "MairieBormelesMimosas_320x480_12.09.2025"
click at [561, 355] on div "Square banner (300x250)" at bounding box center [787, 361] width 614 height 22
click at [567, 447] on span "Full screen portrait (320x480)" at bounding box center [544, 453] width 114 height 12
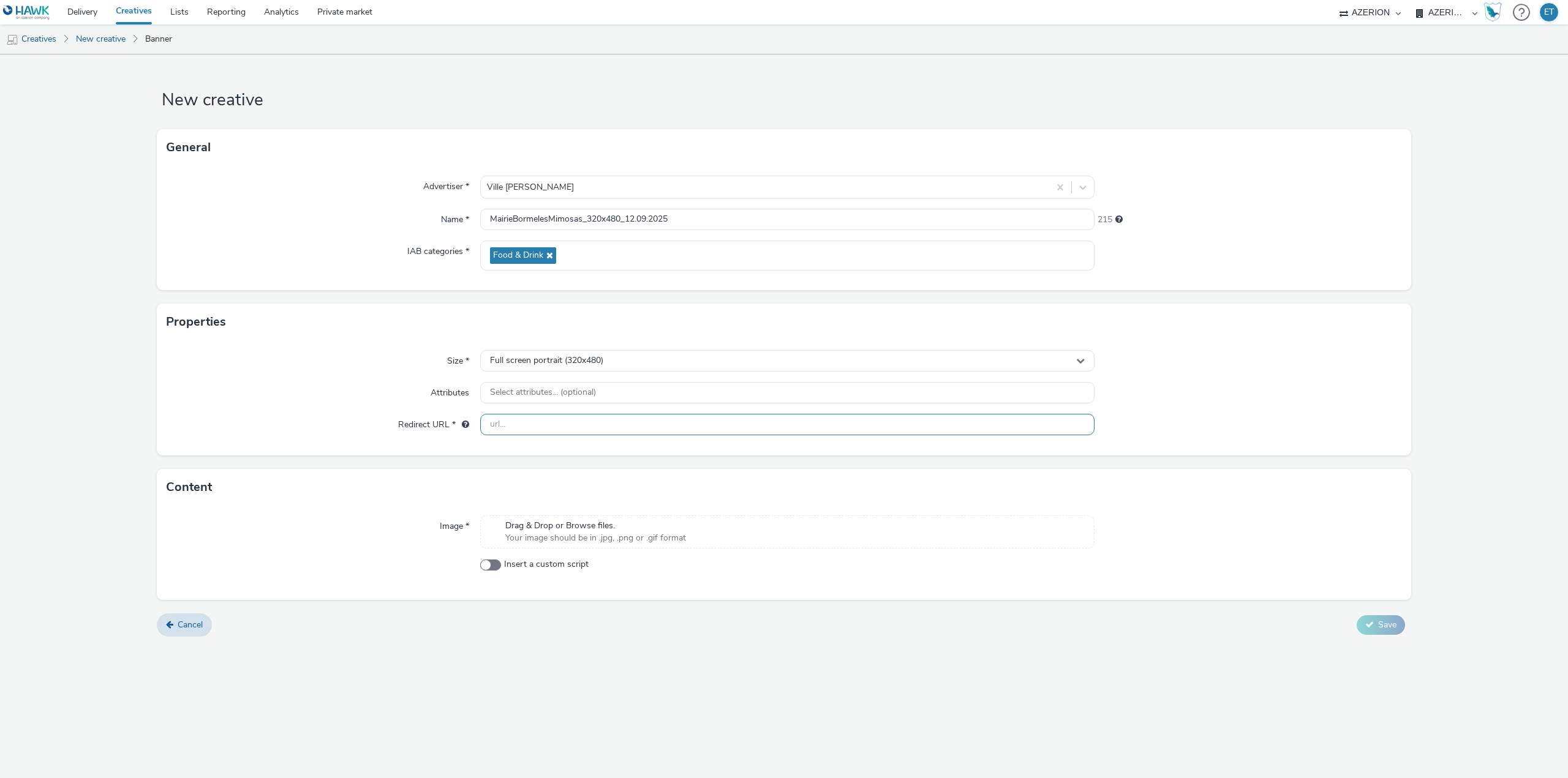
click at [513, 423] on input "text" at bounding box center [787, 424] width 614 height 22
paste input "https://www.ville-bormes.fr/agenda/escapade-gourmande/"
type input "https://www.ville-bormes.fr/agenda/escapade-gourmande/"
click at [610, 684] on div "New creative General Advertiser * Ville de Bormes Name * MairieBormelesMimosas_…" at bounding box center [784, 416] width 1568 height 723
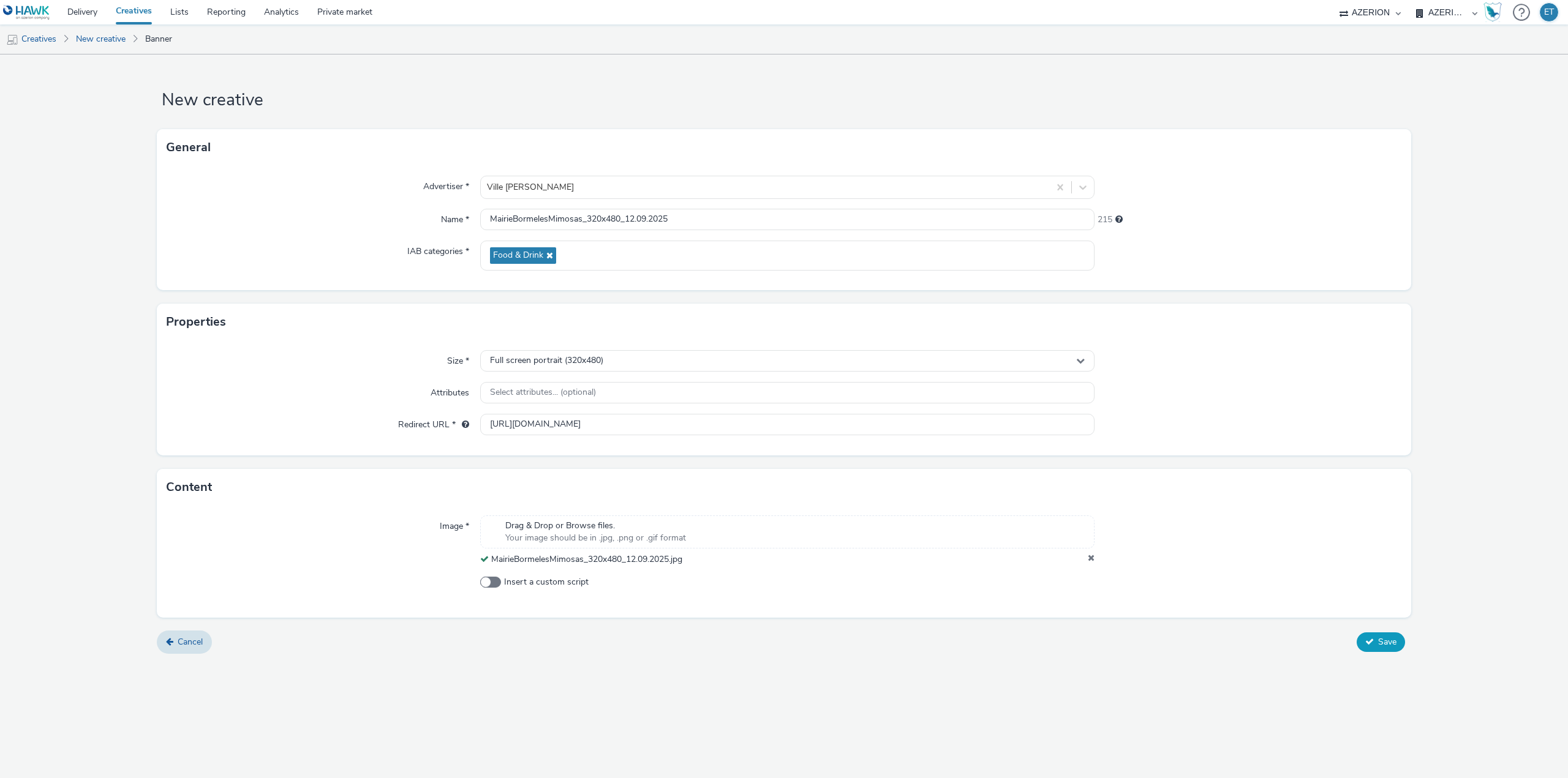
click at [1378, 642] on span "Save" at bounding box center [1387, 642] width 18 height 12
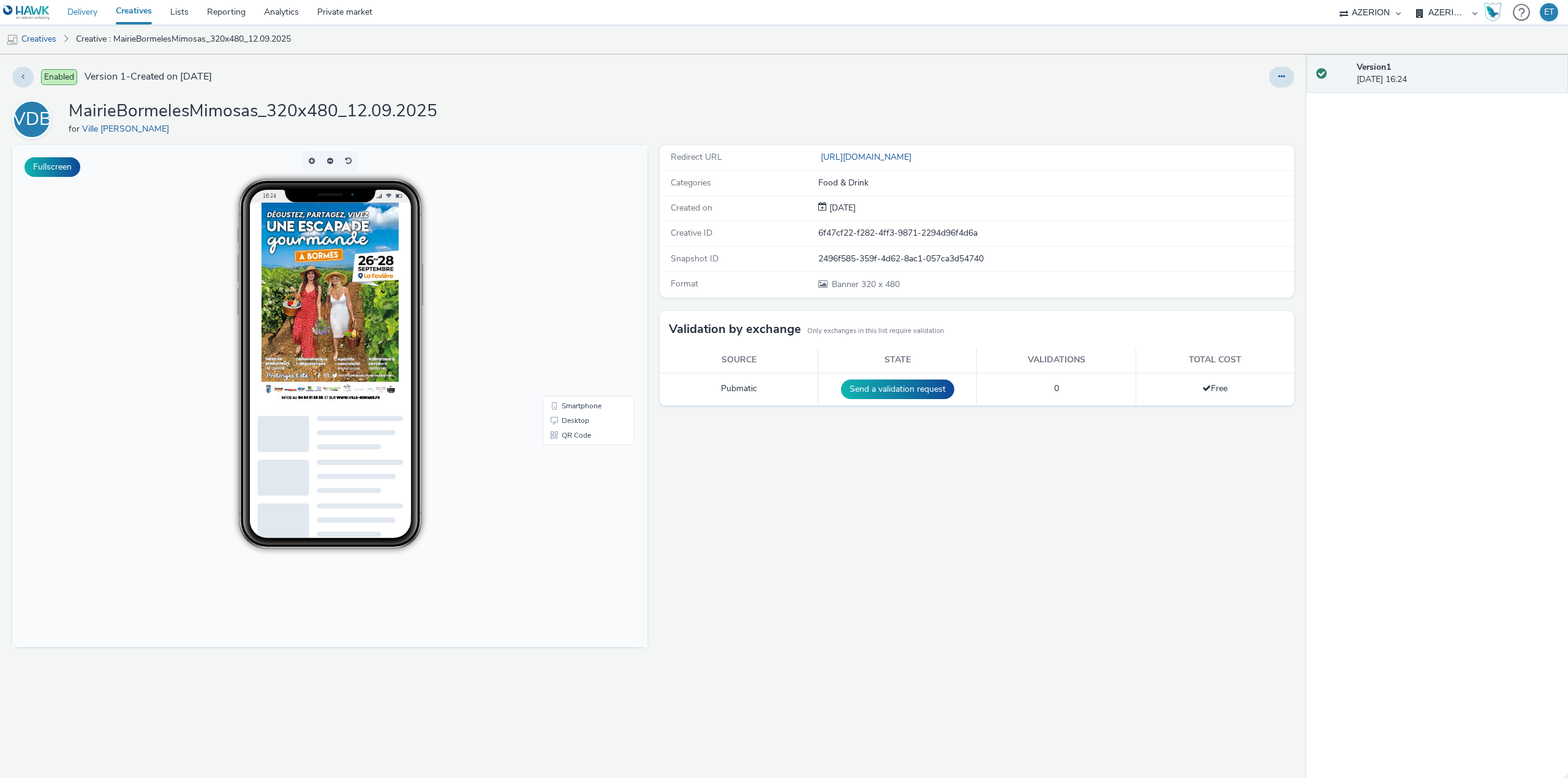
click at [79, 21] on link "Delivery" at bounding box center [82, 12] width 48 height 25
